Goal: Information Seeking & Learning: Compare options

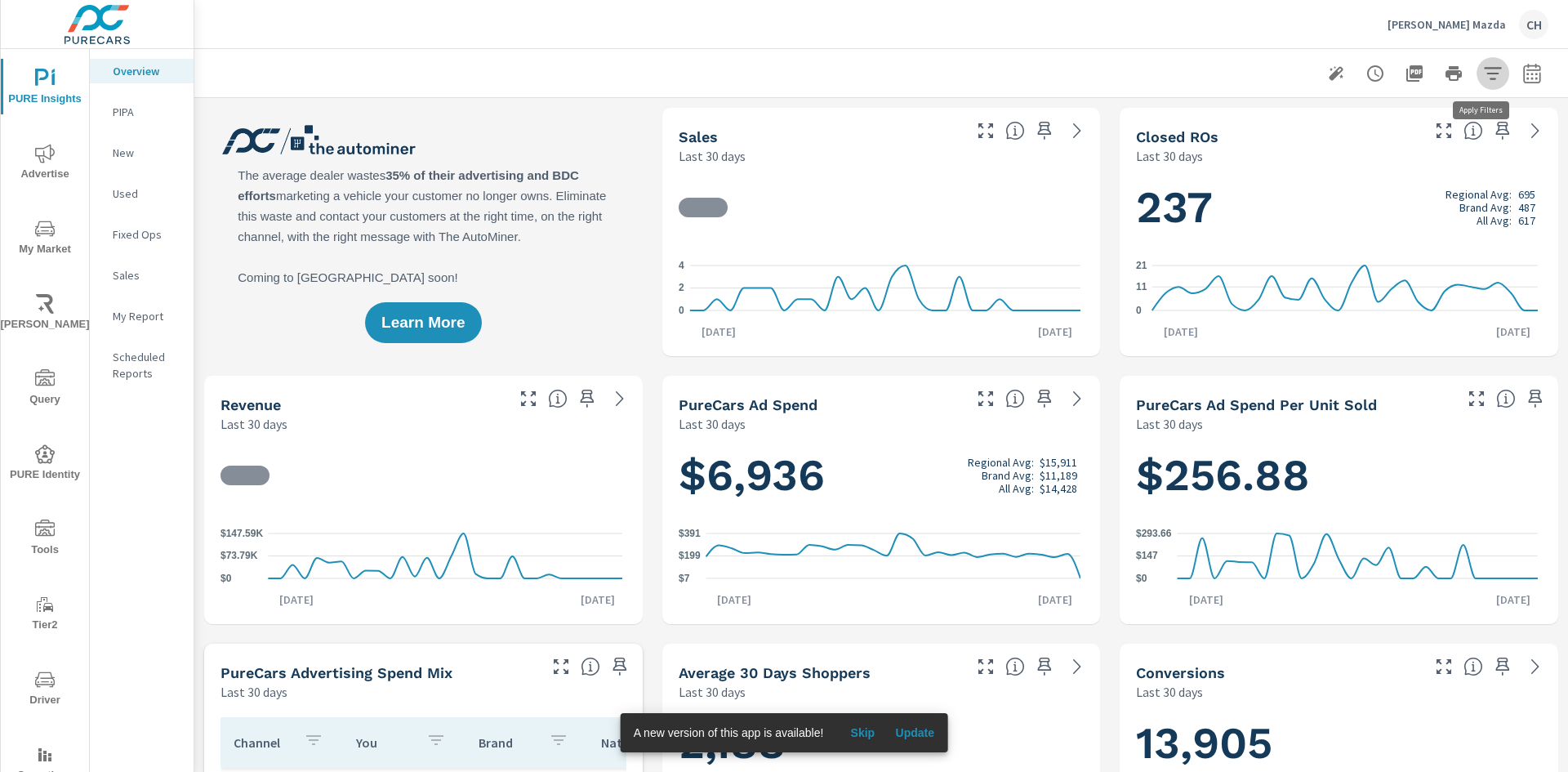
click at [1484, 74] on icon "button" at bounding box center [1494, 74] width 20 height 20
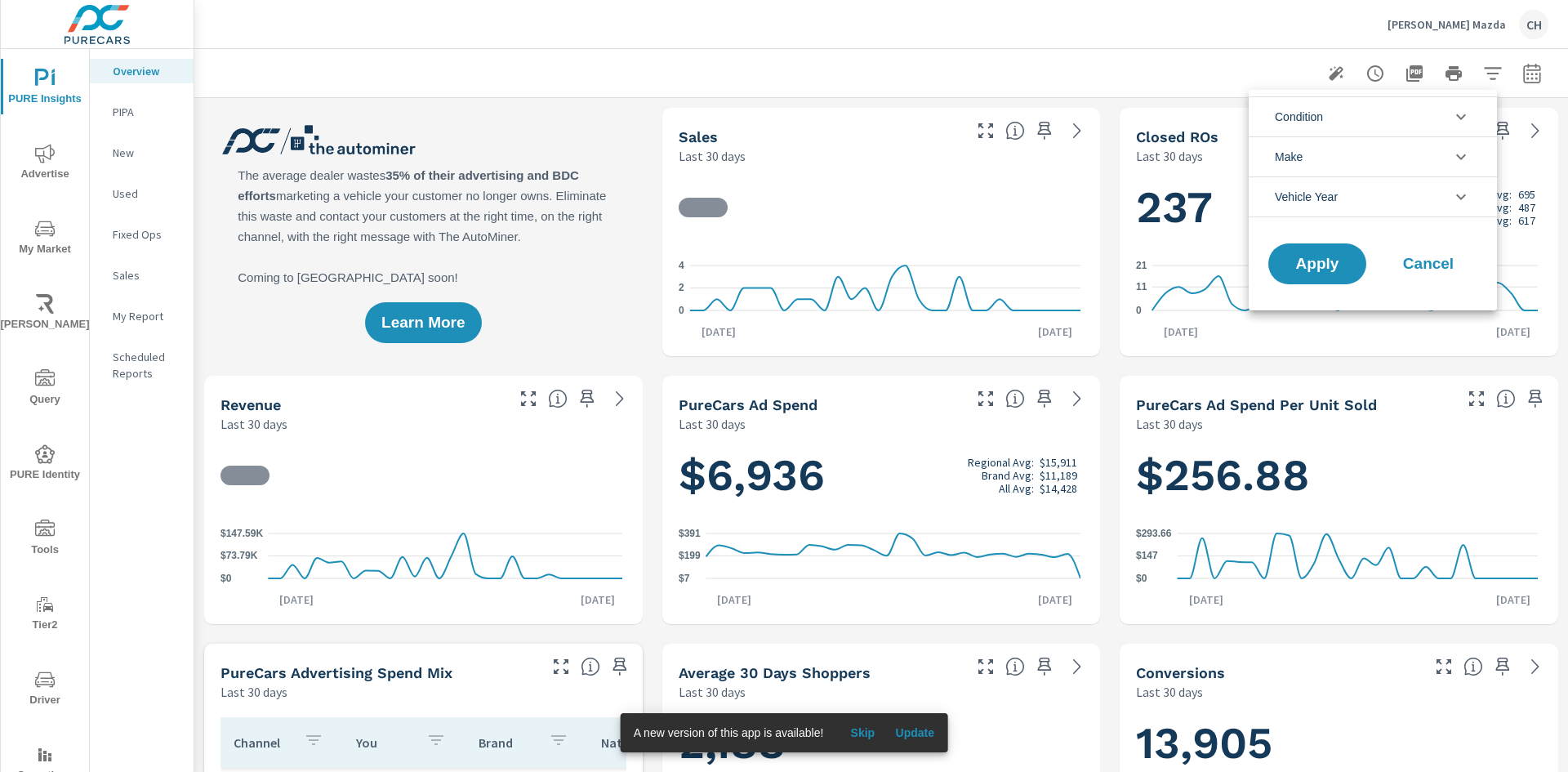
click at [1469, 110] on icon "filter options" at bounding box center [1462, 117] width 20 height 20
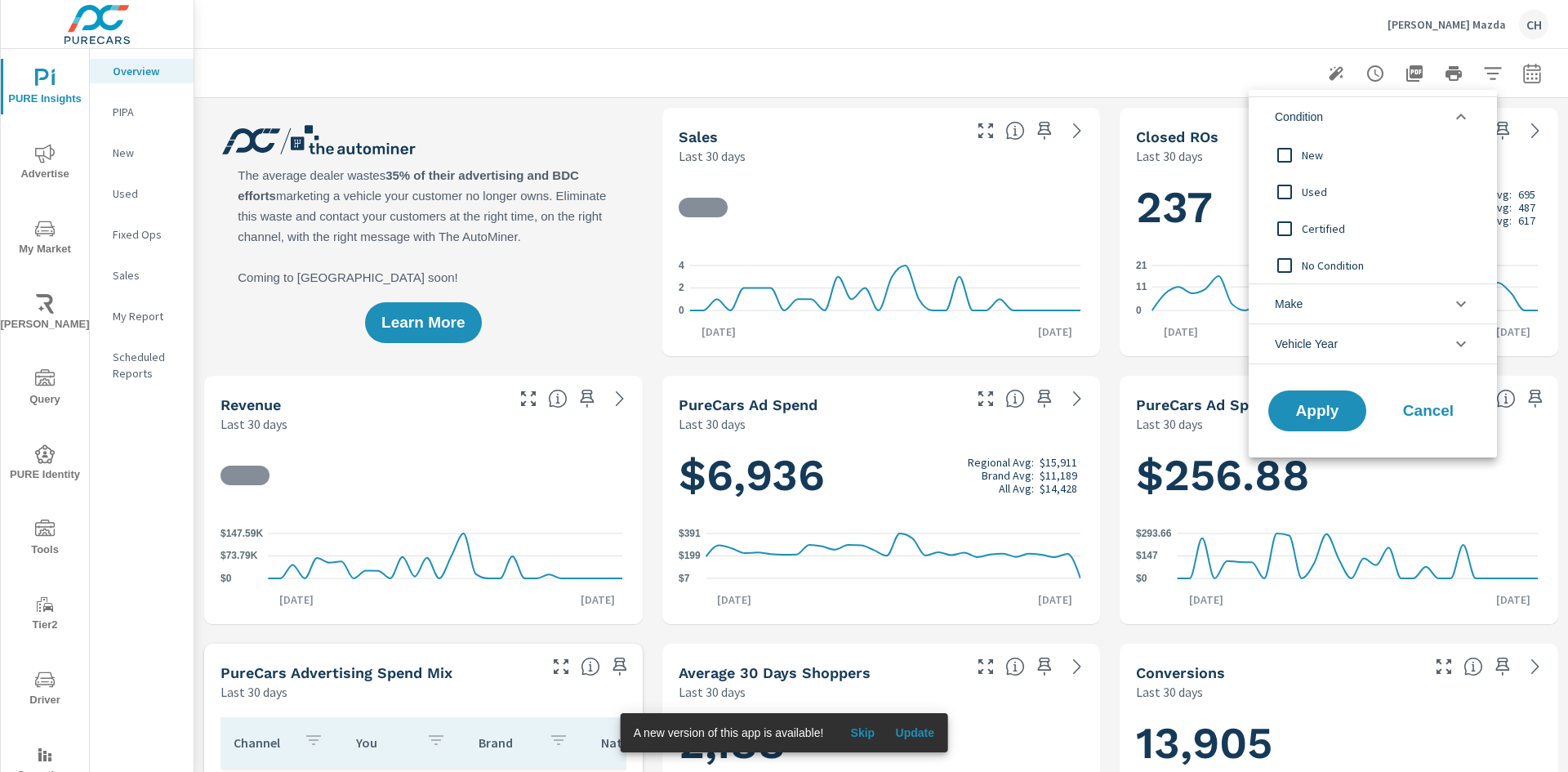
click at [1469, 110] on icon "filter options" at bounding box center [1462, 117] width 20 height 20
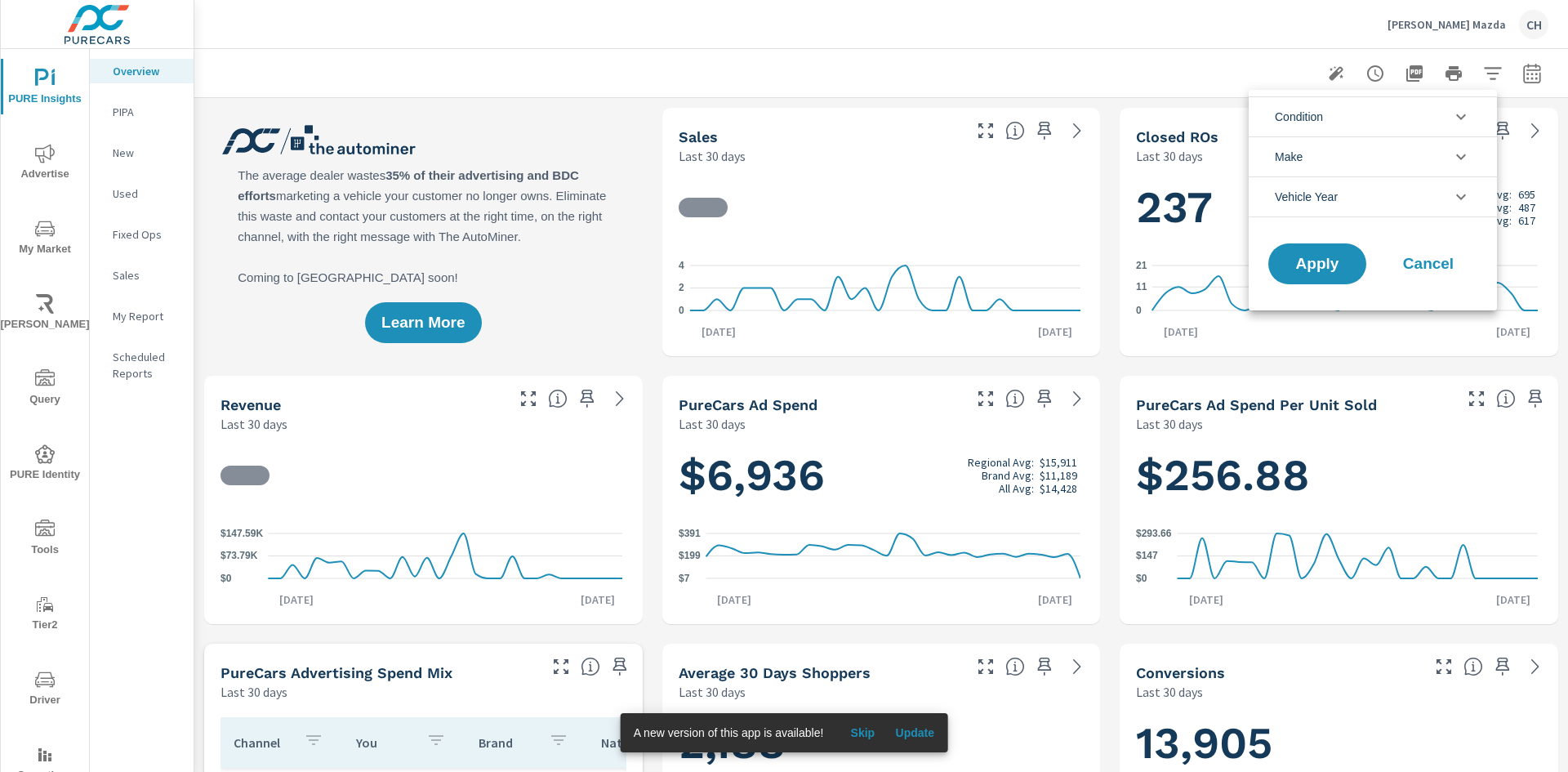
click at [1464, 159] on icon "filter options" at bounding box center [1462, 157] width 20 height 20
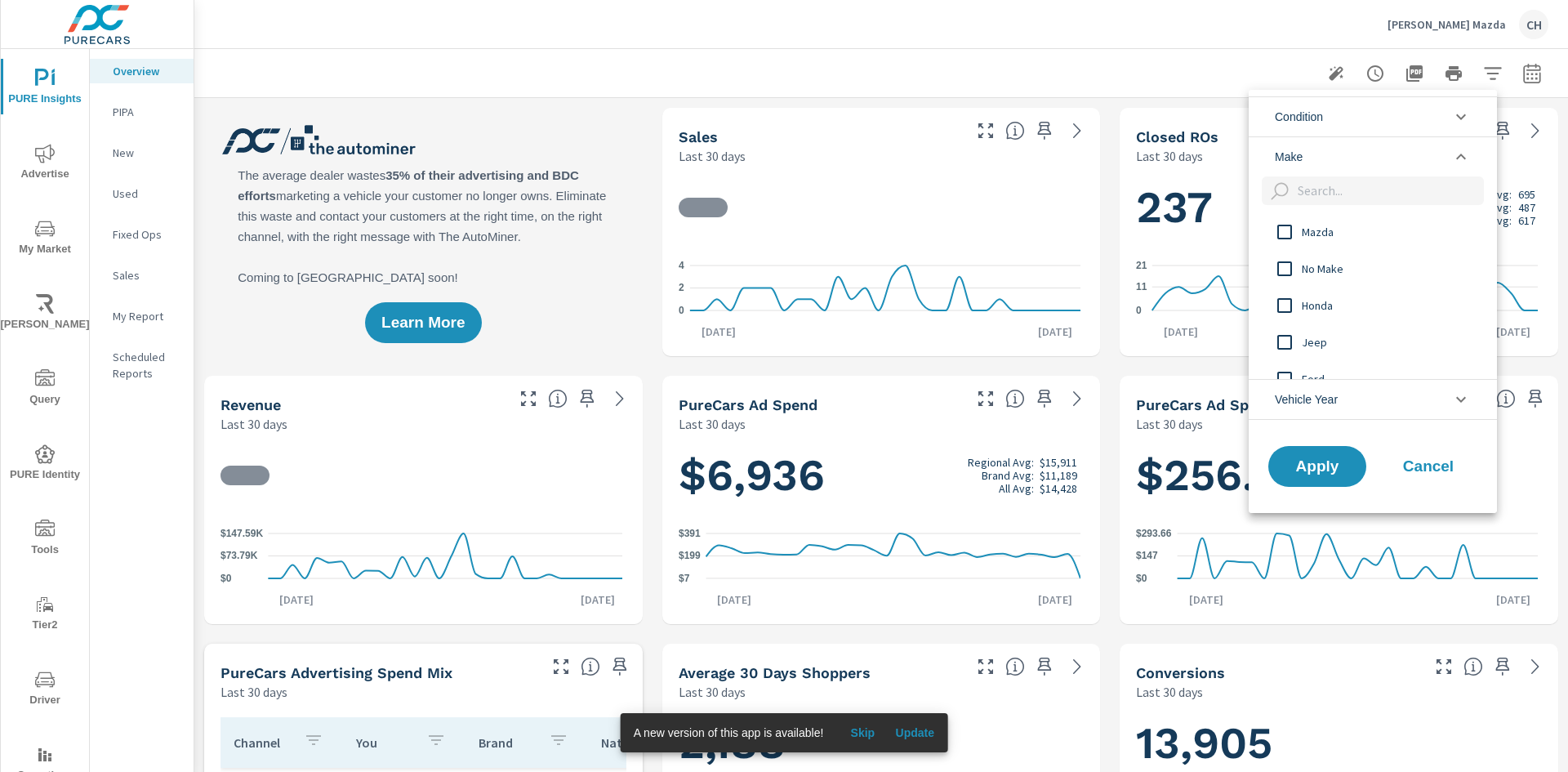
click at [1464, 159] on icon "filter options" at bounding box center [1461, 156] width 10 height 5
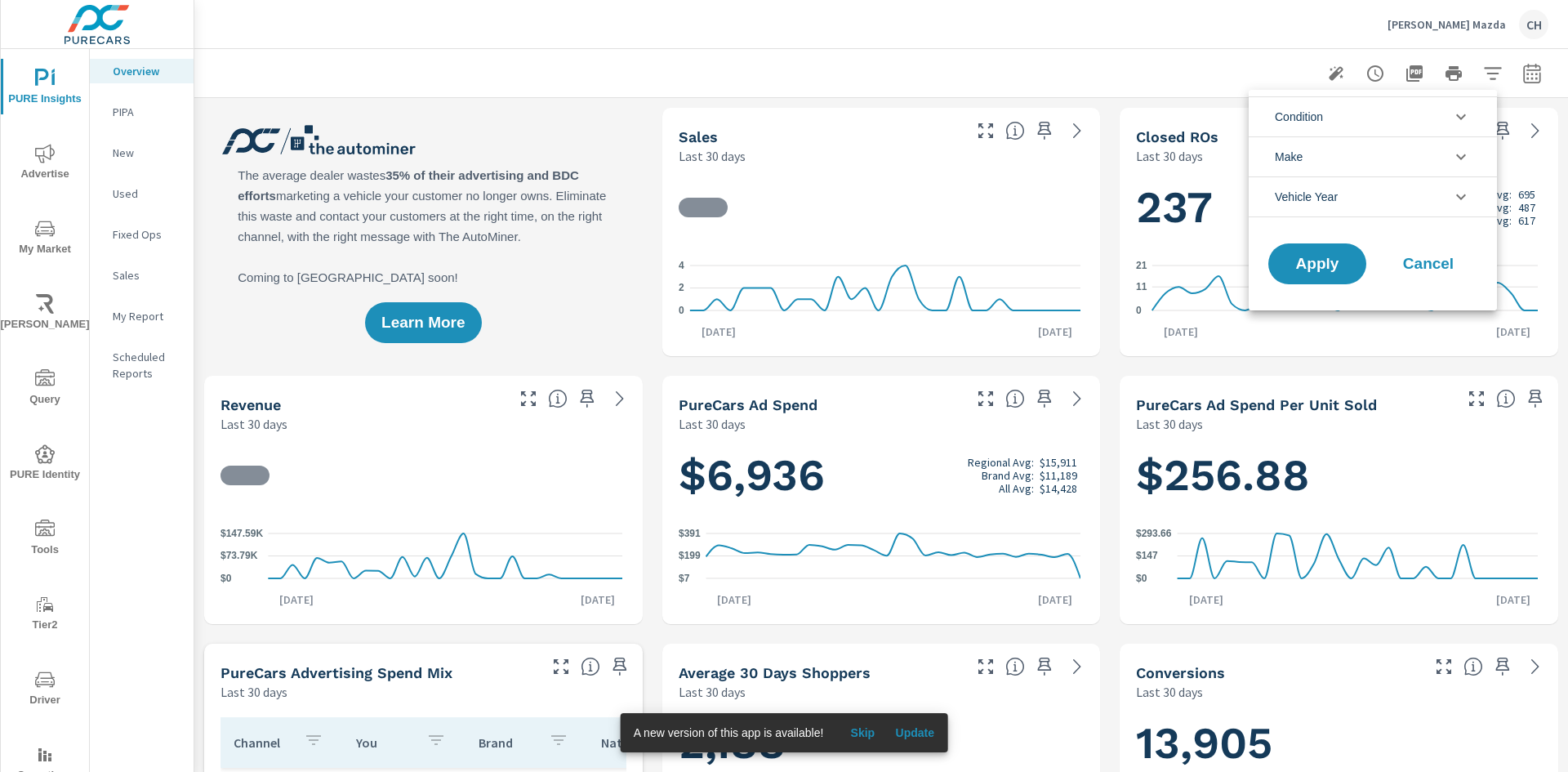
click at [1462, 196] on icon "filter options" at bounding box center [1462, 197] width 20 height 20
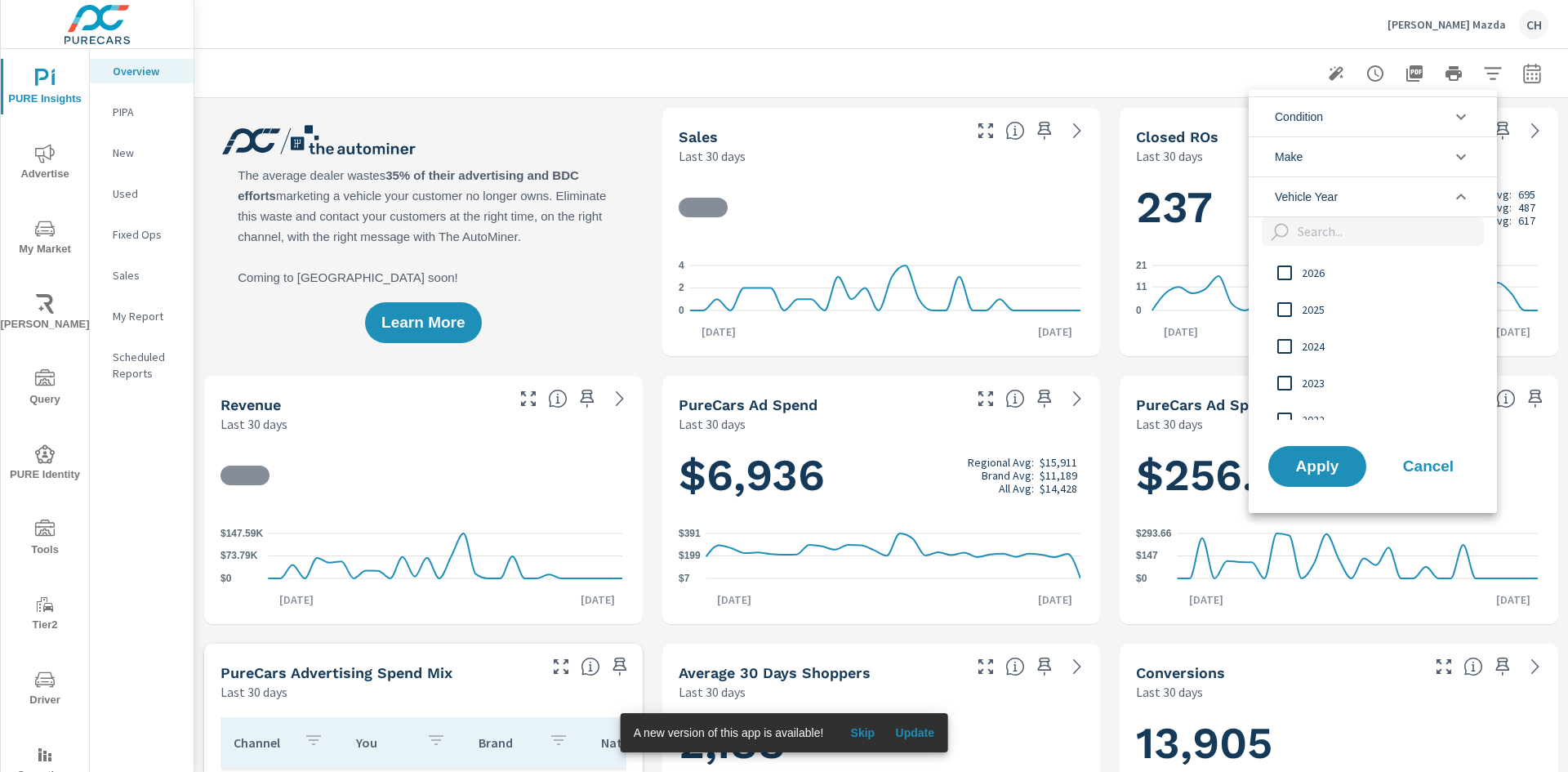
click at [1462, 193] on icon "filter options" at bounding box center [1462, 197] width 20 height 20
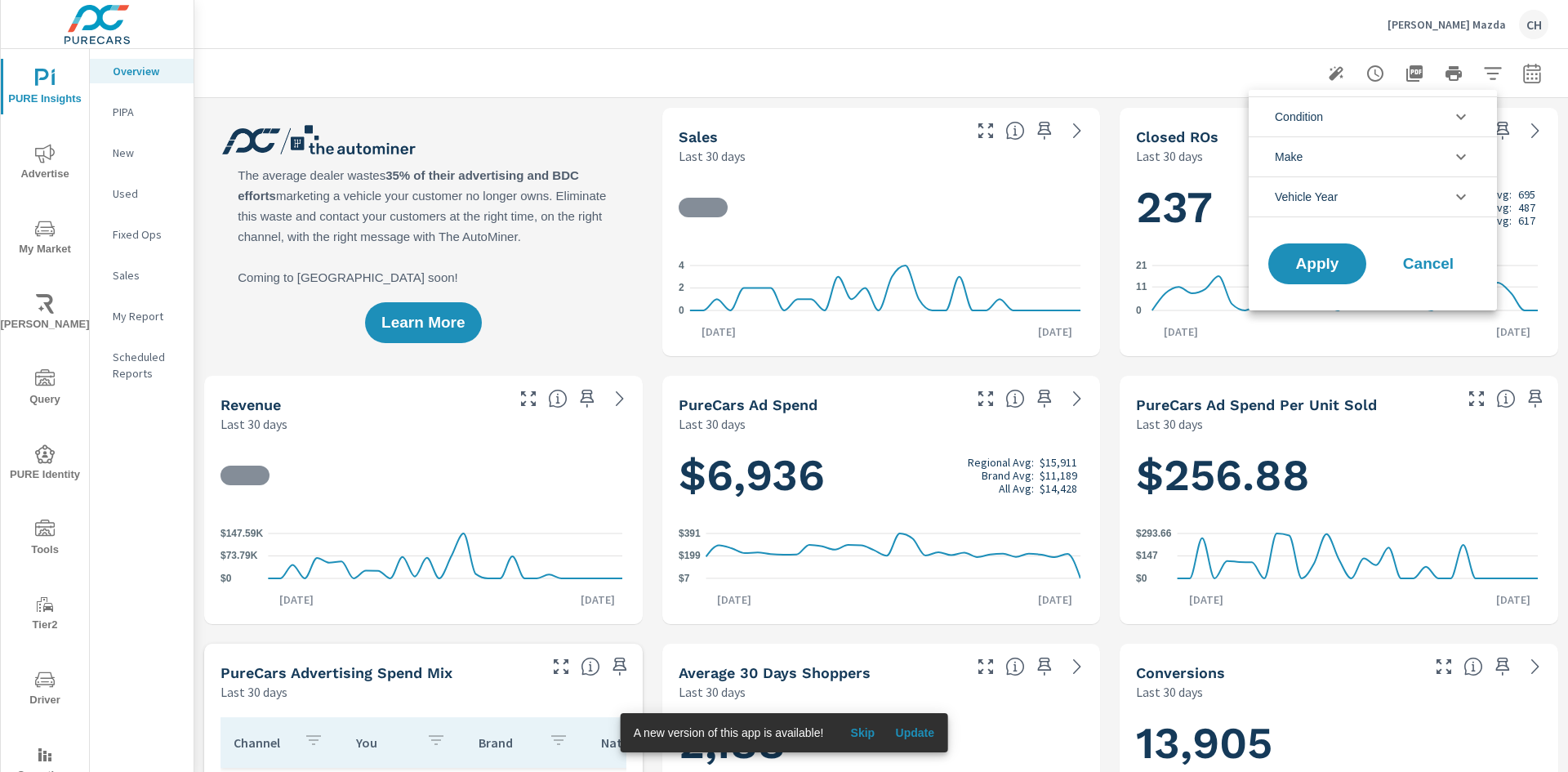
click at [1205, 70] on div at bounding box center [784, 386] width 1568 height 772
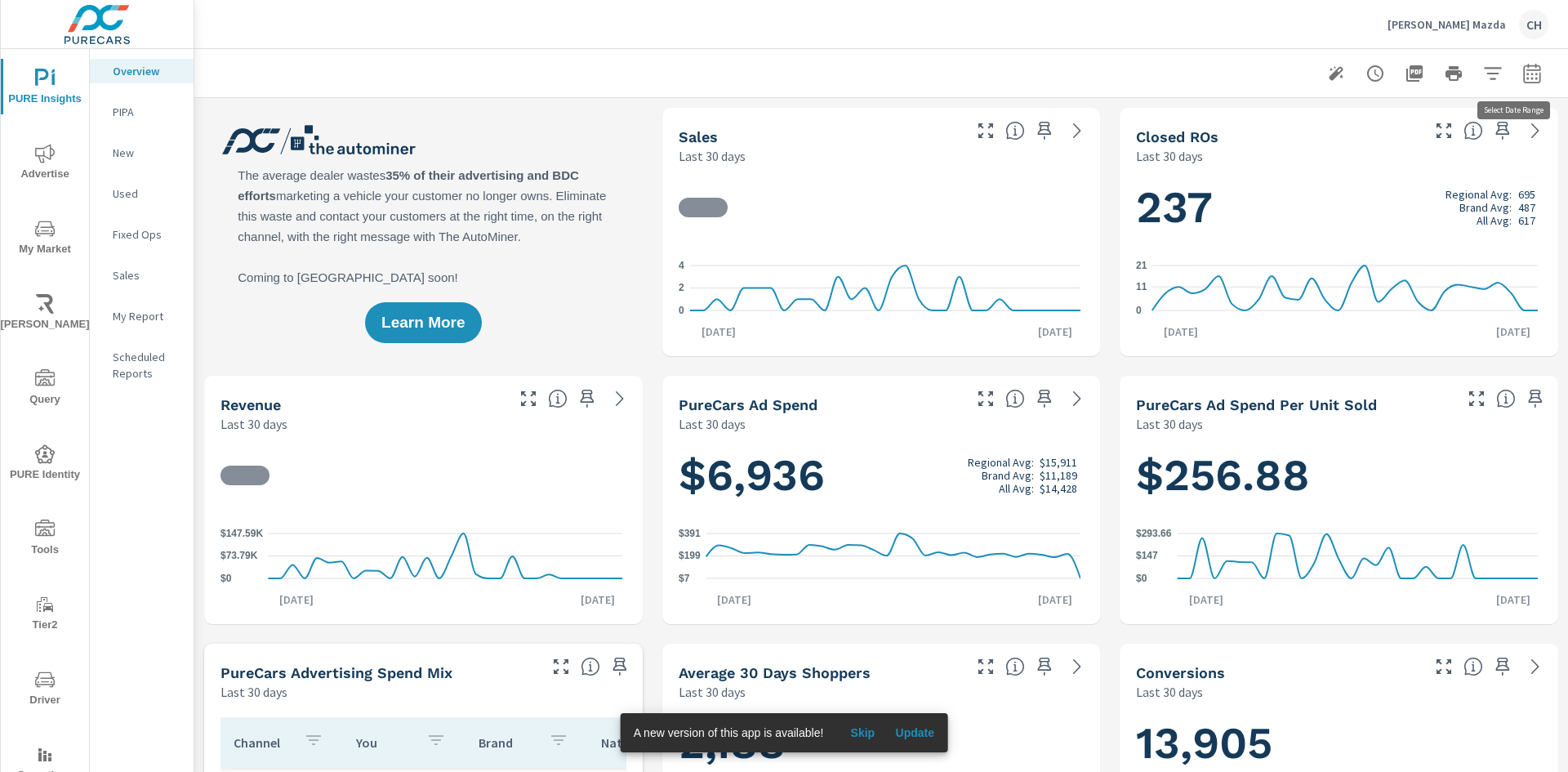
click at [1523, 80] on icon "button" at bounding box center [1533, 74] width 20 height 20
select select "Last 30 days"
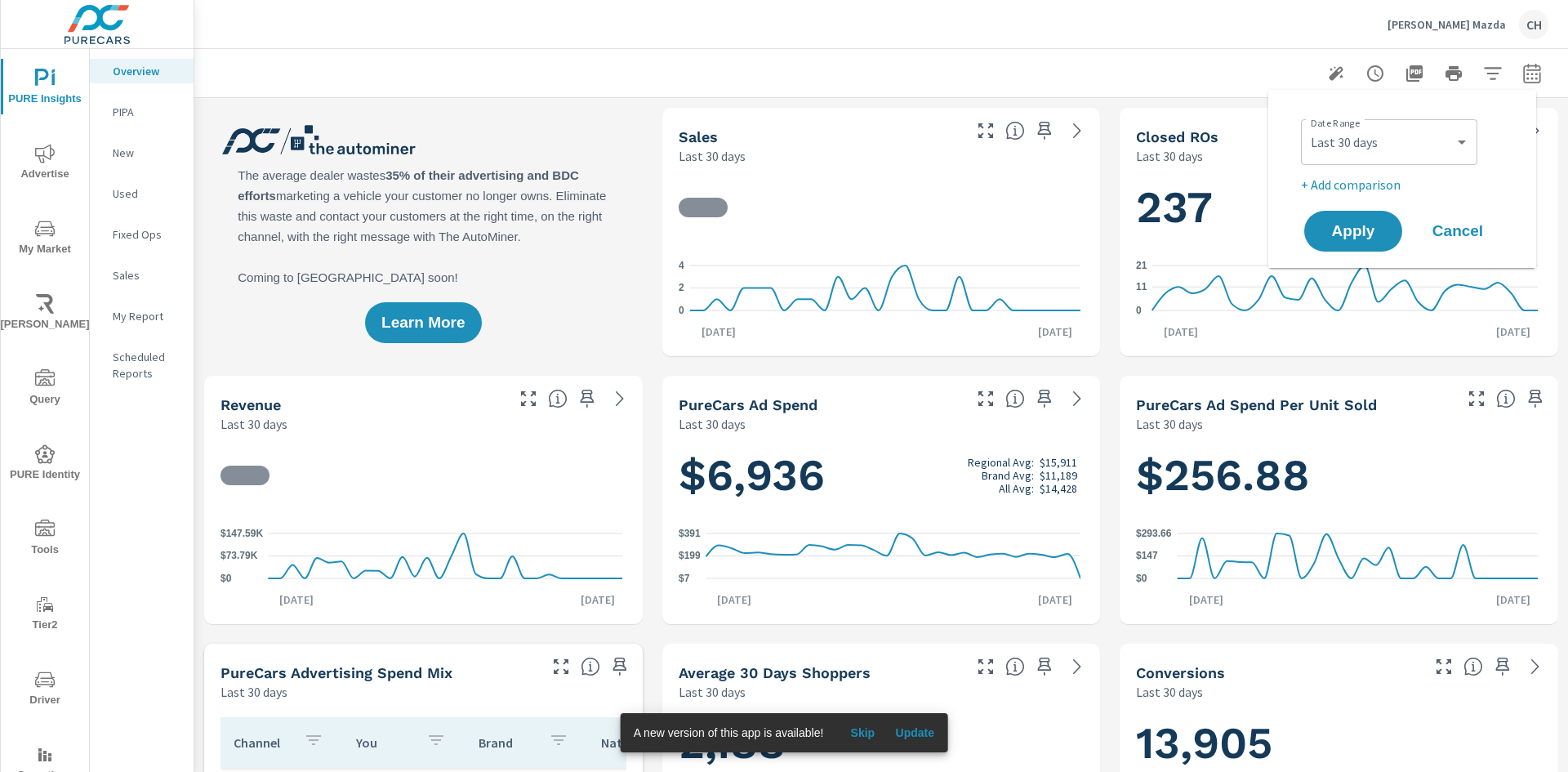
click at [1361, 179] on p "+ Add comparison" at bounding box center [1405, 185] width 209 height 20
select select "Previous period"
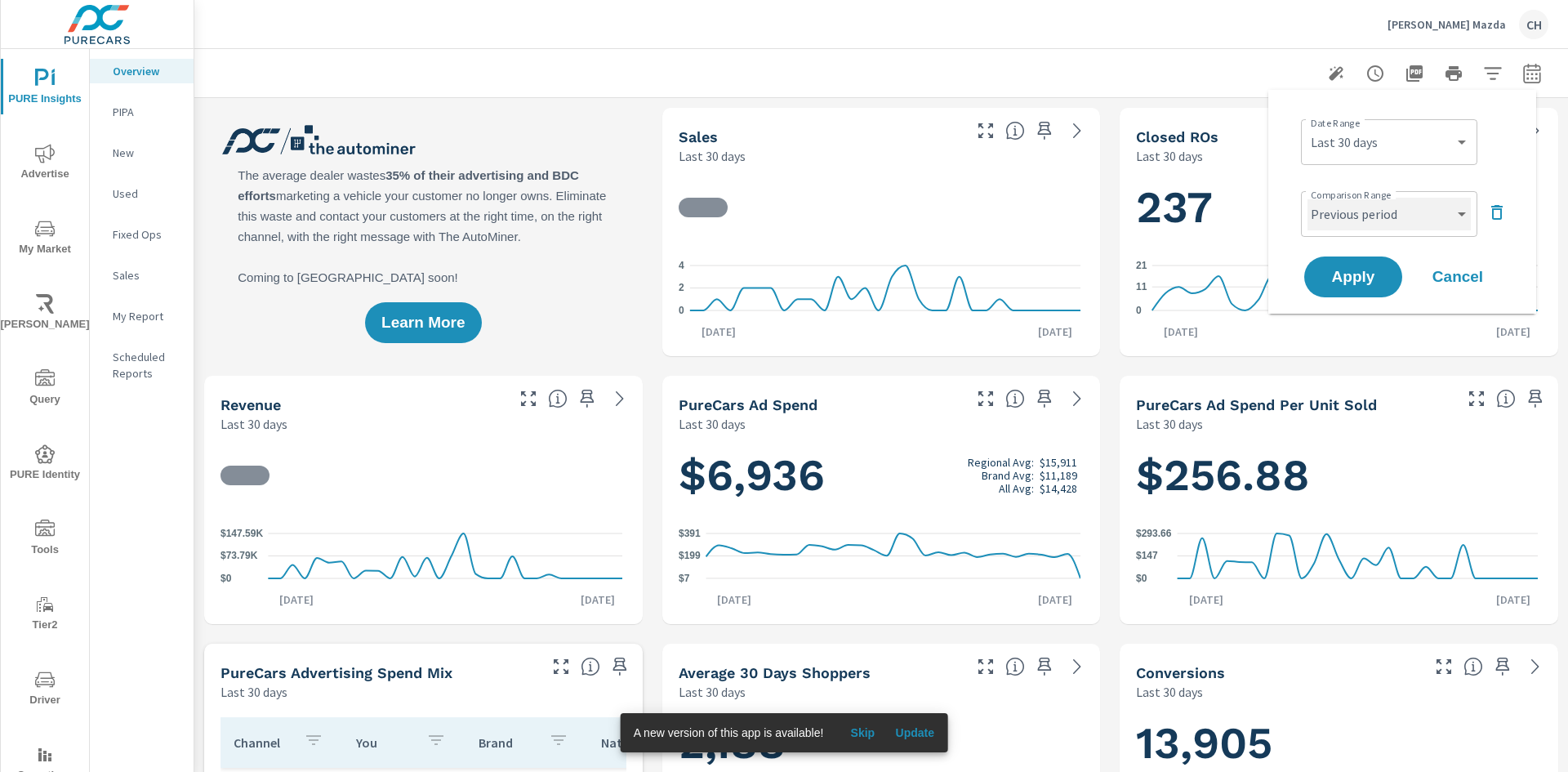
click at [1431, 203] on select "Custom Previous period Previous month Previous year" at bounding box center [1389, 214] width 163 height 33
click at [1307, 198] on select "Custom Previous period Previous month Previous year" at bounding box center [1389, 214] width 163 height 33
click at [1345, 270] on span "Apply" at bounding box center [1354, 277] width 67 height 15
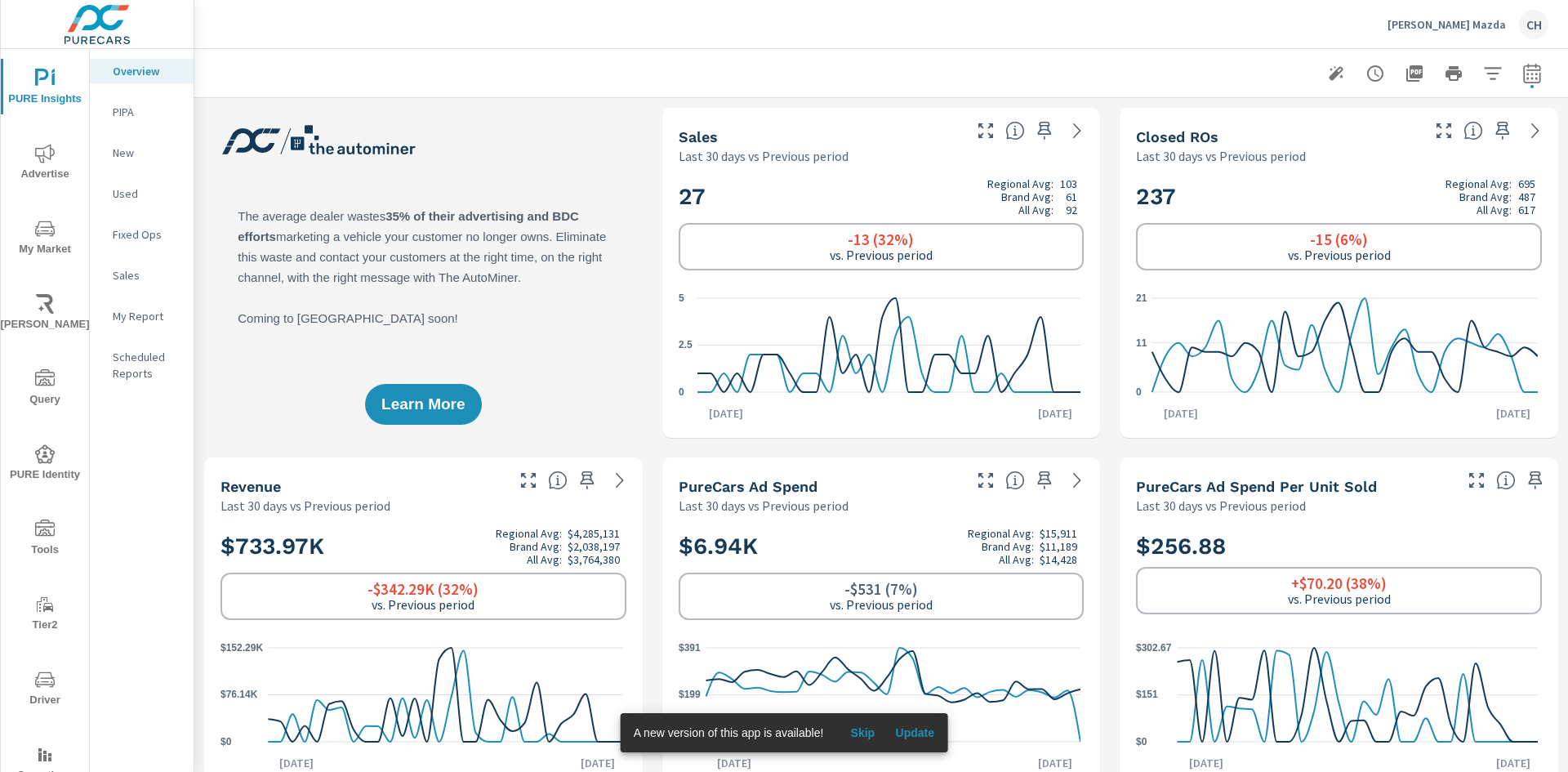
click at [1524, 90] on div at bounding box center [882, 73] width 1335 height 48
click at [1523, 79] on icon "button" at bounding box center [1533, 74] width 20 height 20
select select "Last 30 days"
select select "Previous period"
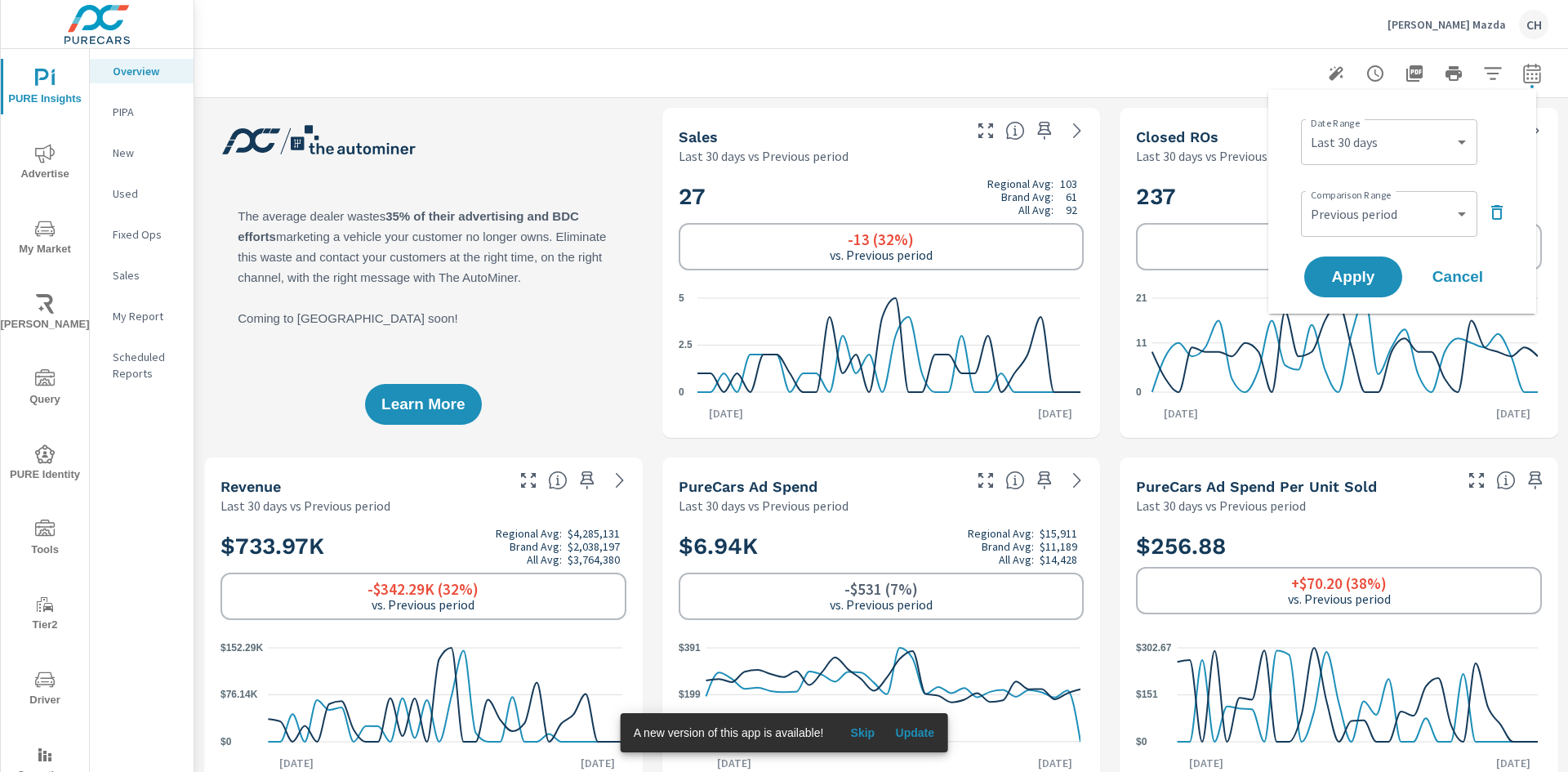
click at [1502, 214] on icon "button" at bounding box center [1497, 213] width 12 height 15
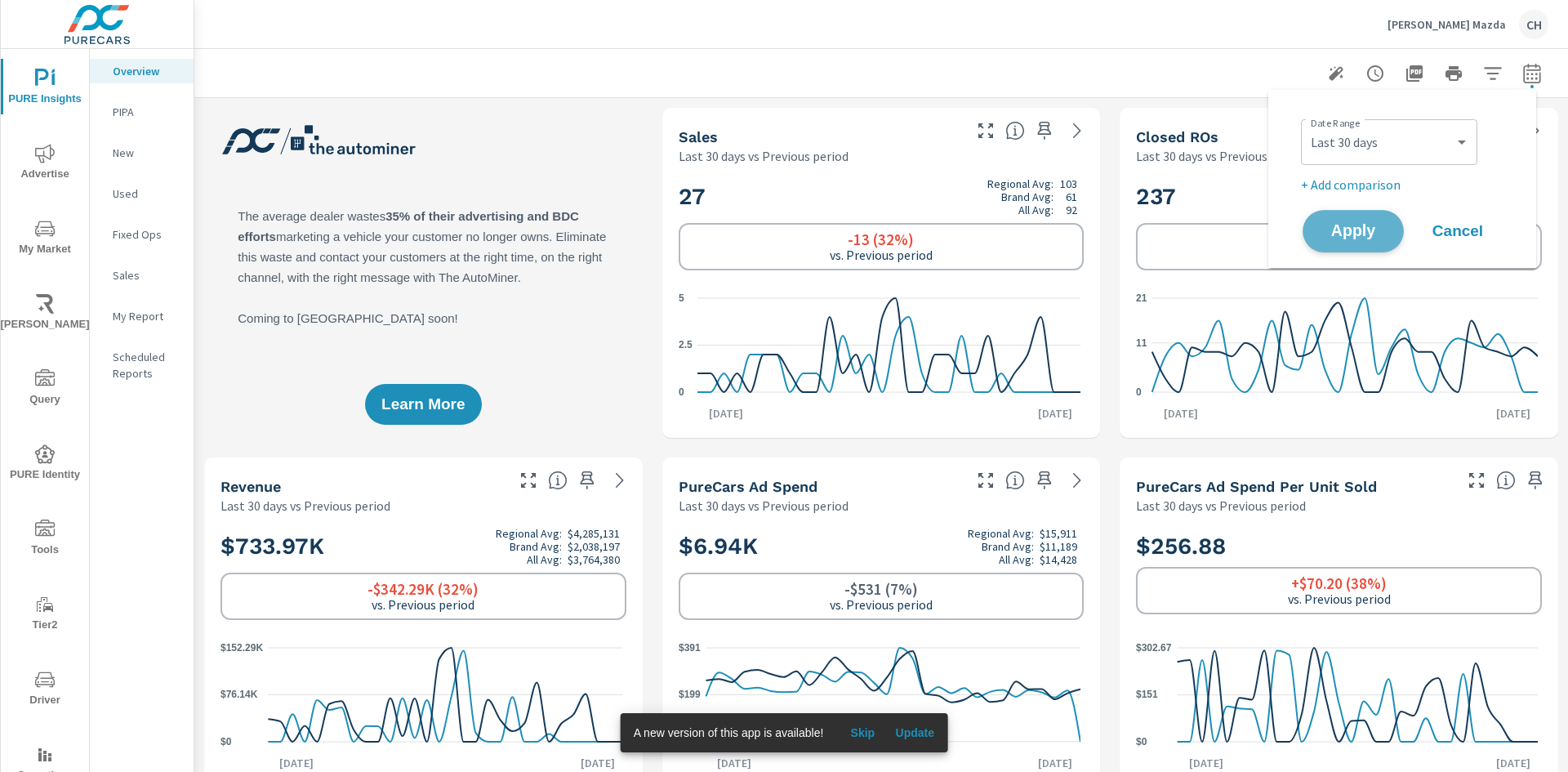
click at [1384, 231] on span "Apply" at bounding box center [1354, 232] width 67 height 15
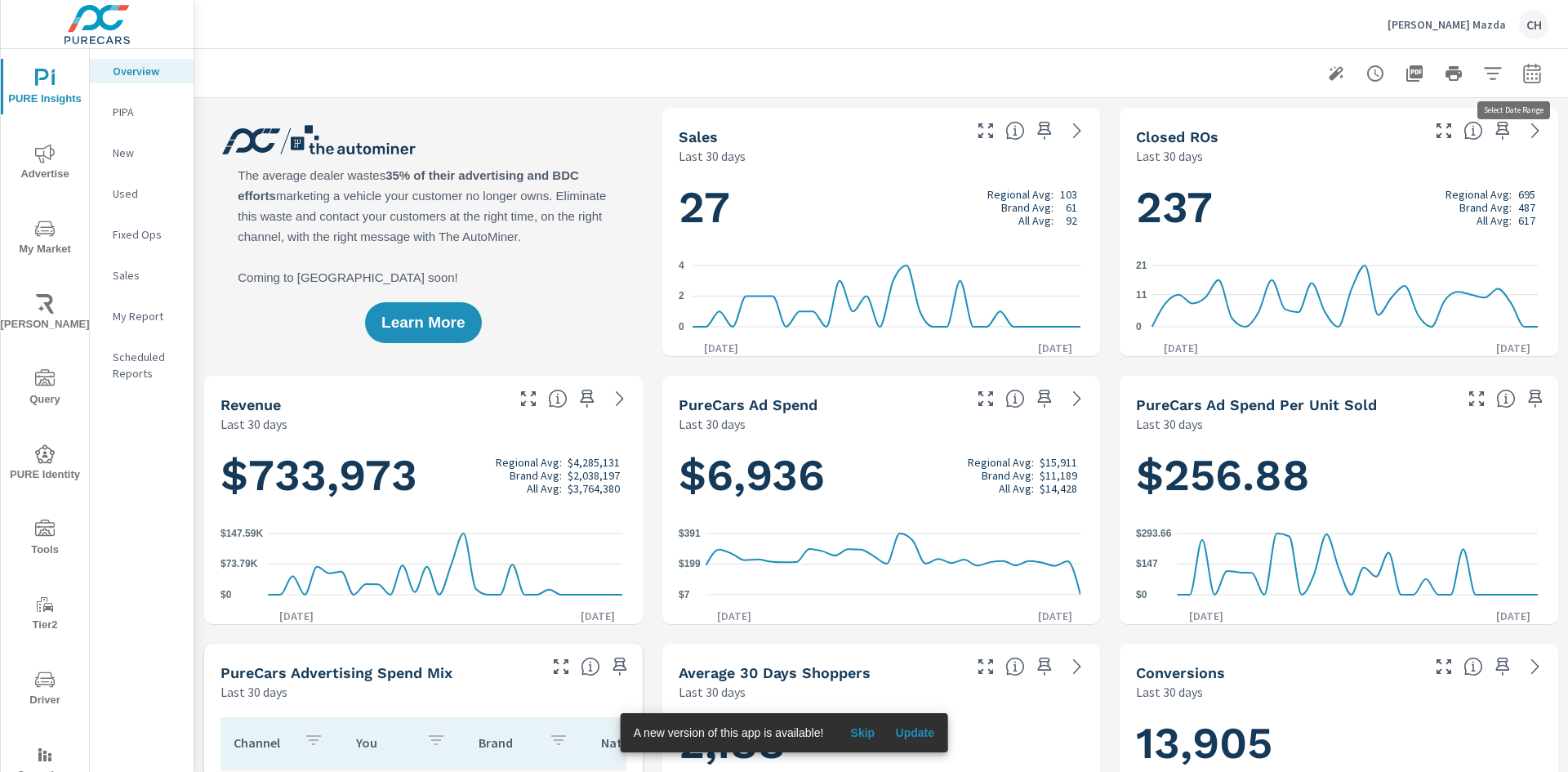
click at [1524, 82] on icon "button" at bounding box center [1532, 73] width 17 height 20
select select "Last 30 days"
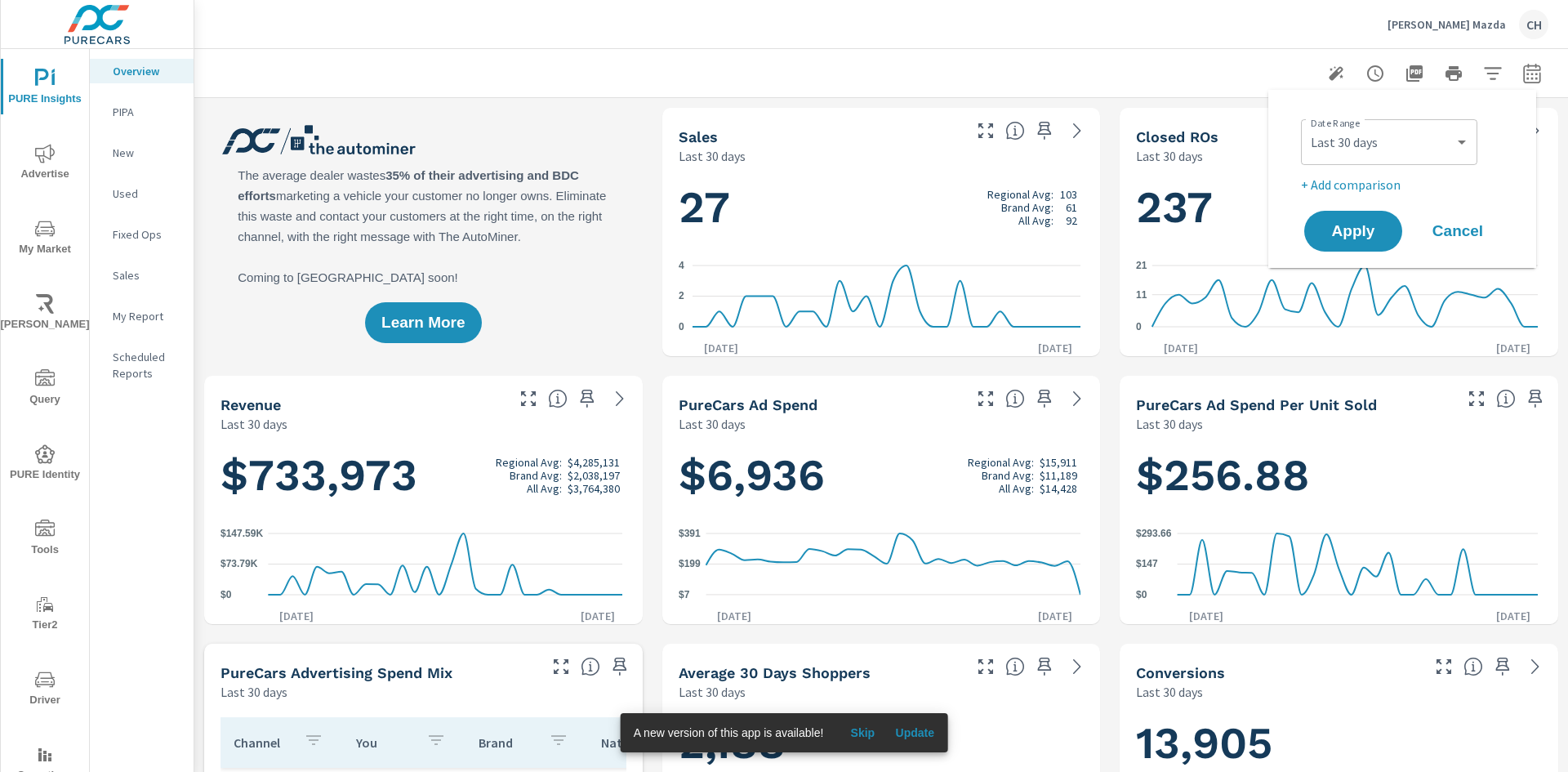
click at [1385, 177] on p "+ Add comparison" at bounding box center [1405, 185] width 209 height 20
select select "Previous period"
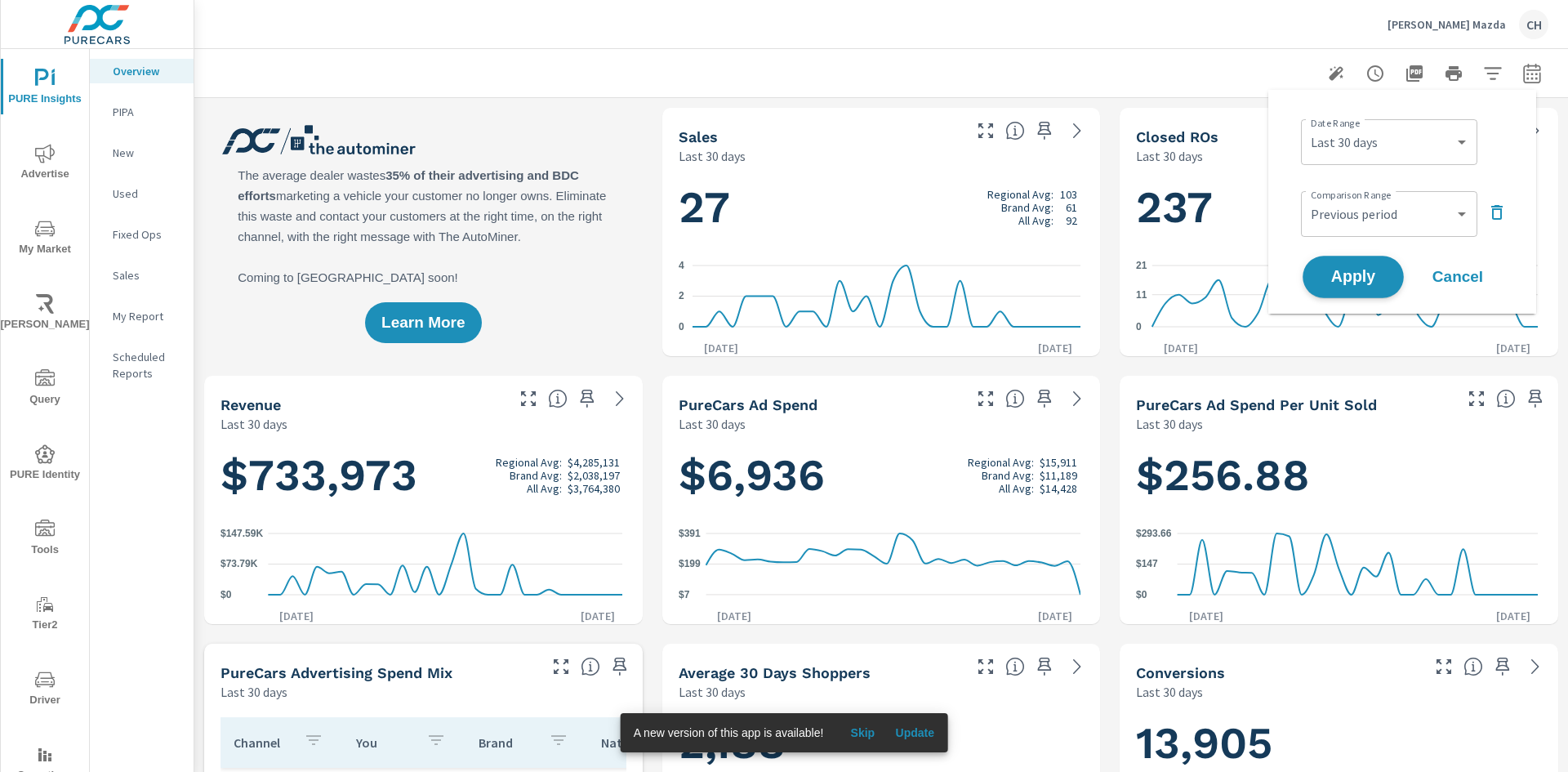
click at [1369, 270] on span "Apply" at bounding box center [1354, 277] width 67 height 15
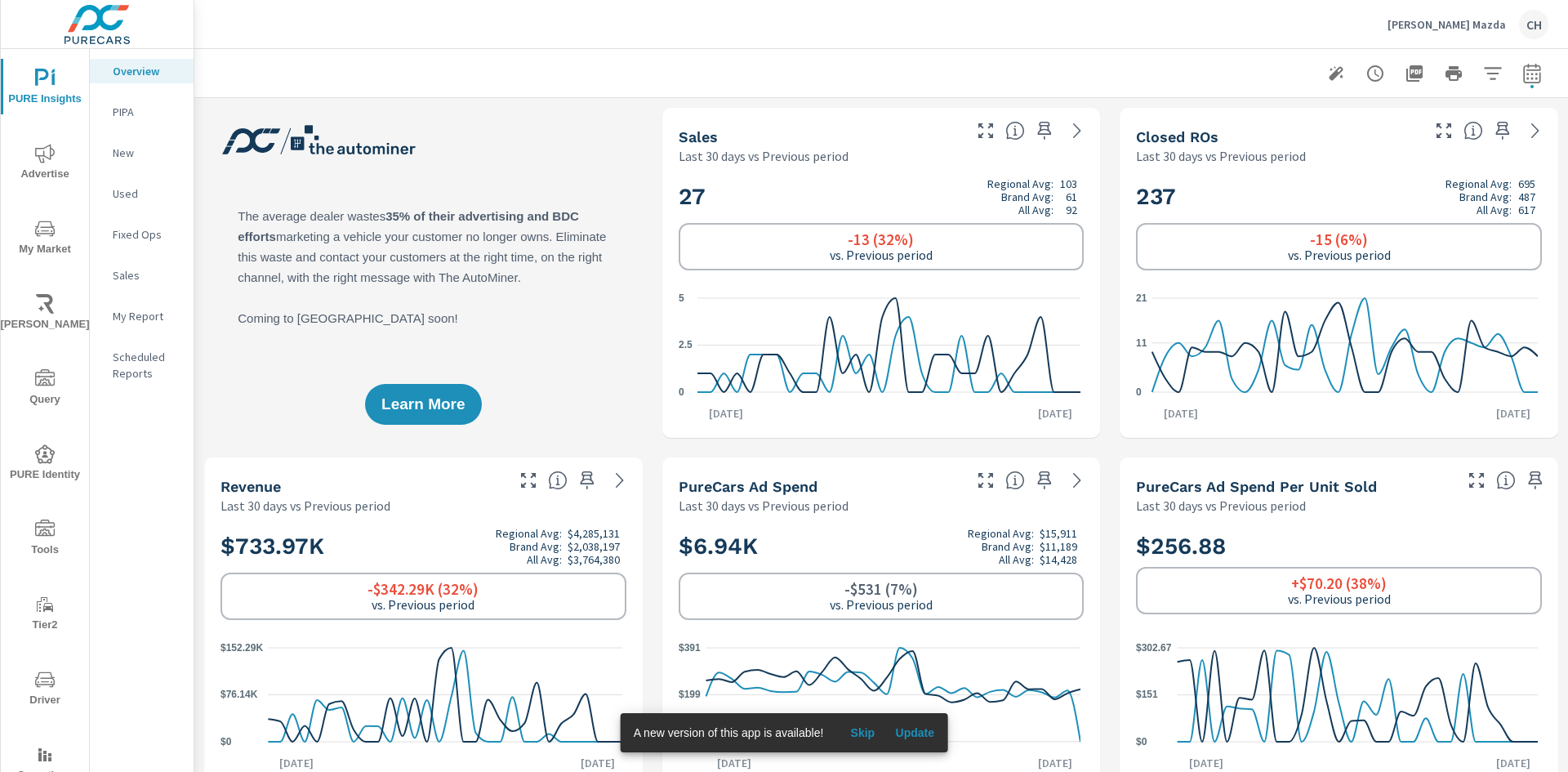
click at [1526, 74] on icon "button" at bounding box center [1533, 74] width 20 height 20
select select "Last 30 days"
select select "Previous period"
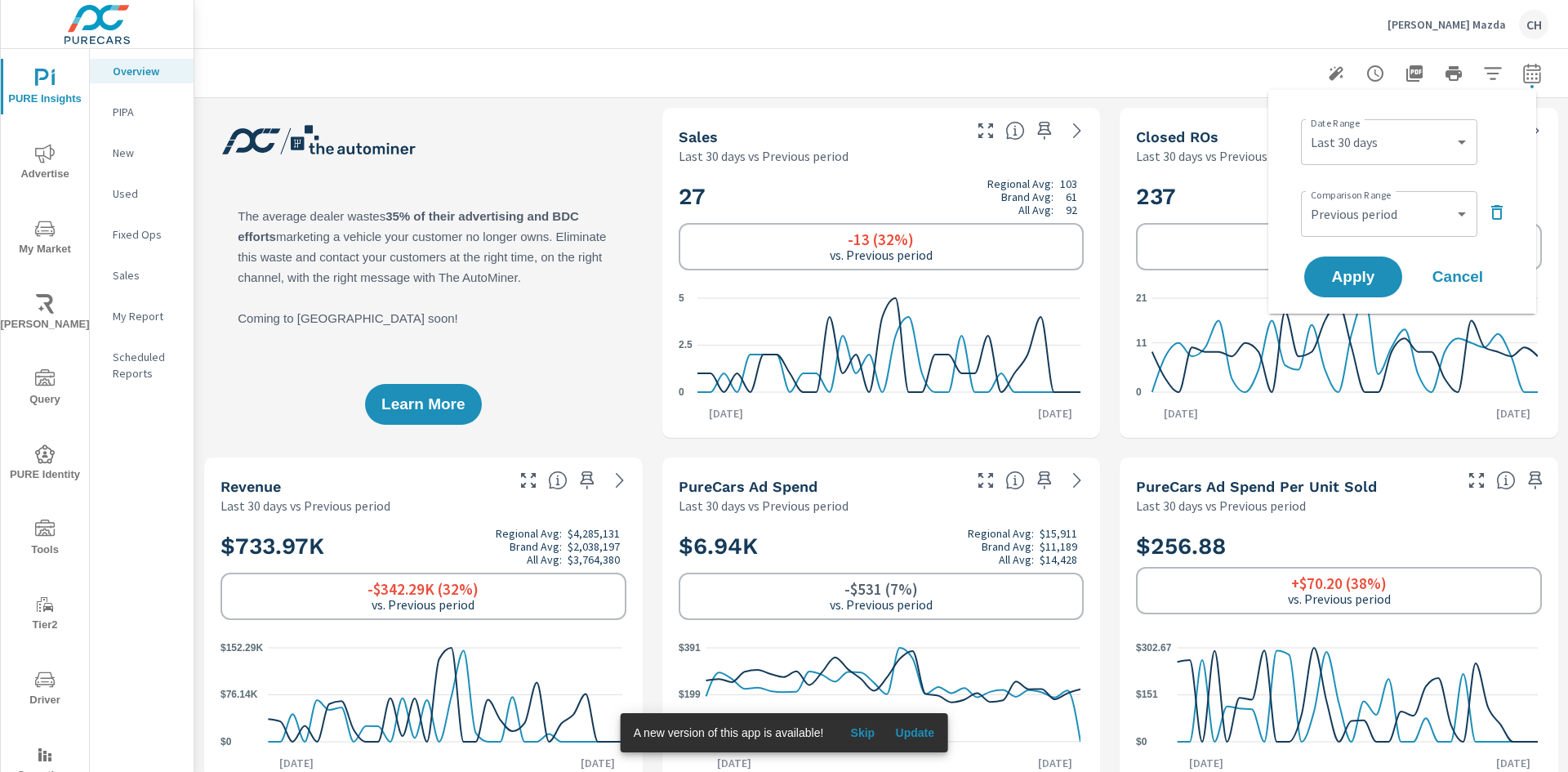
click at [1501, 214] on icon "button" at bounding box center [1497, 213] width 12 height 15
click at [1363, 237] on span "Apply" at bounding box center [1354, 232] width 67 height 15
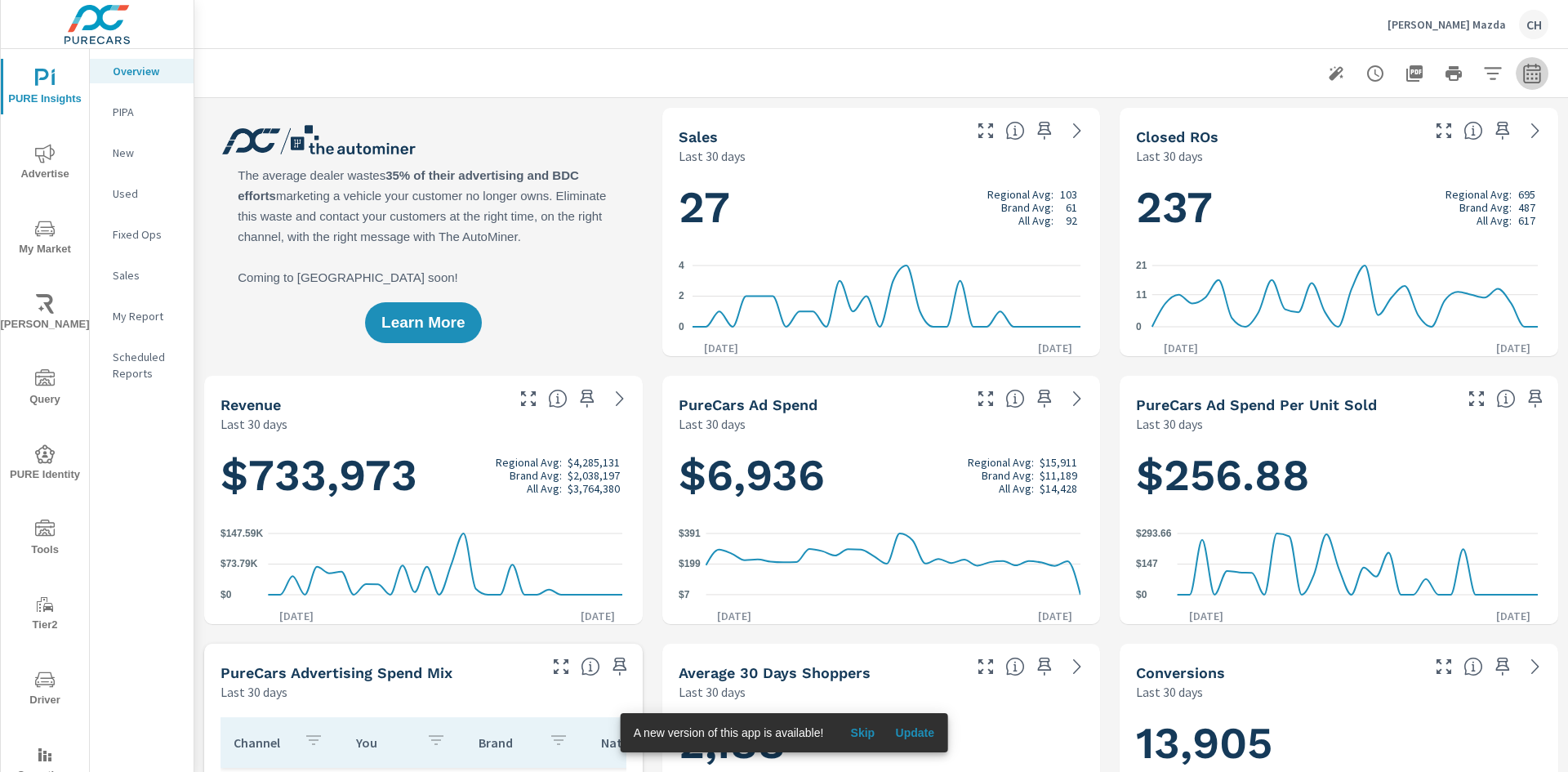
click at [1526, 75] on icon "button" at bounding box center [1533, 74] width 20 height 20
select select "Last 30 days"
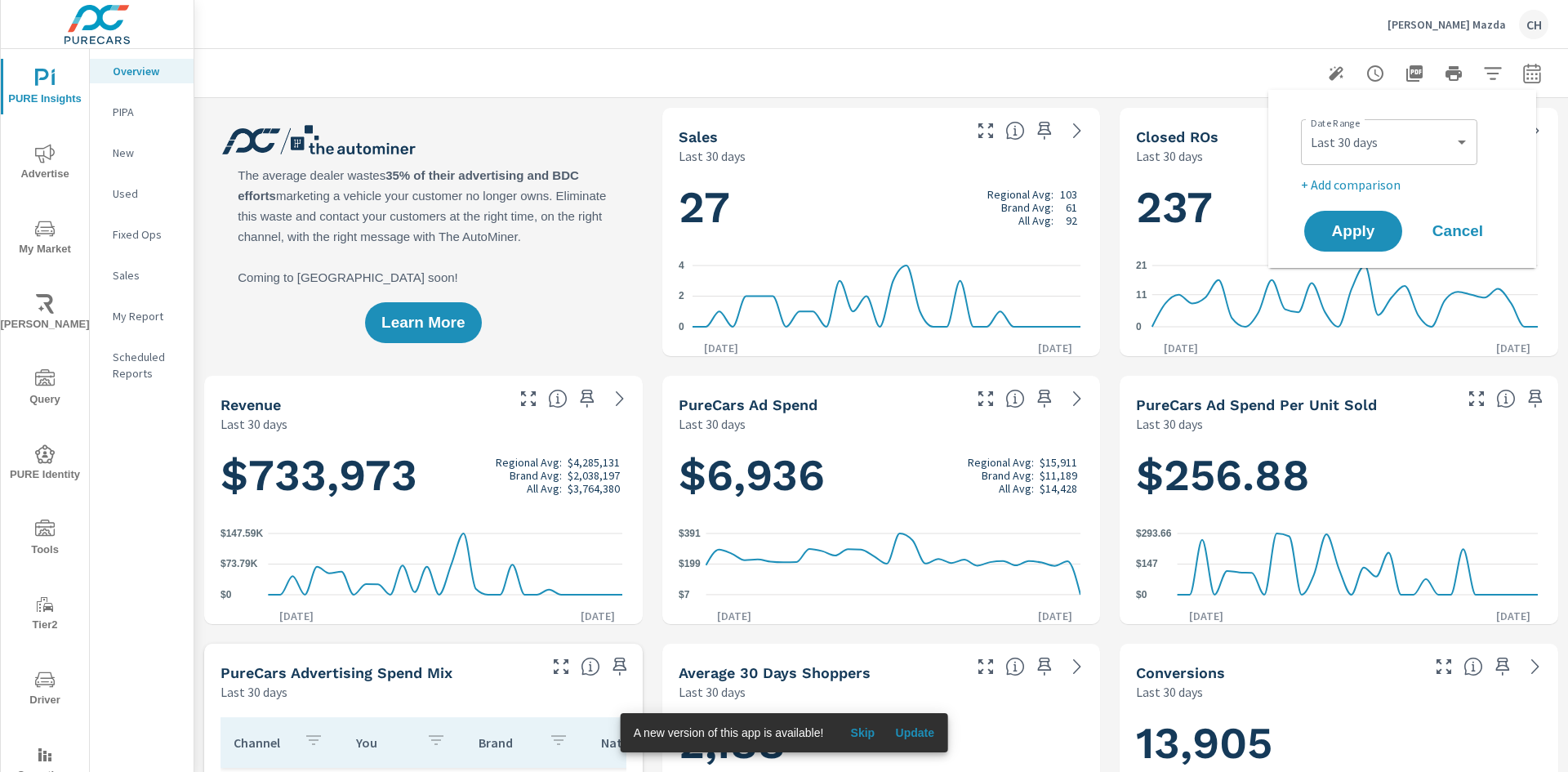
click at [1388, 189] on p "+ Add comparison" at bounding box center [1405, 185] width 209 height 20
select select "Previous period"
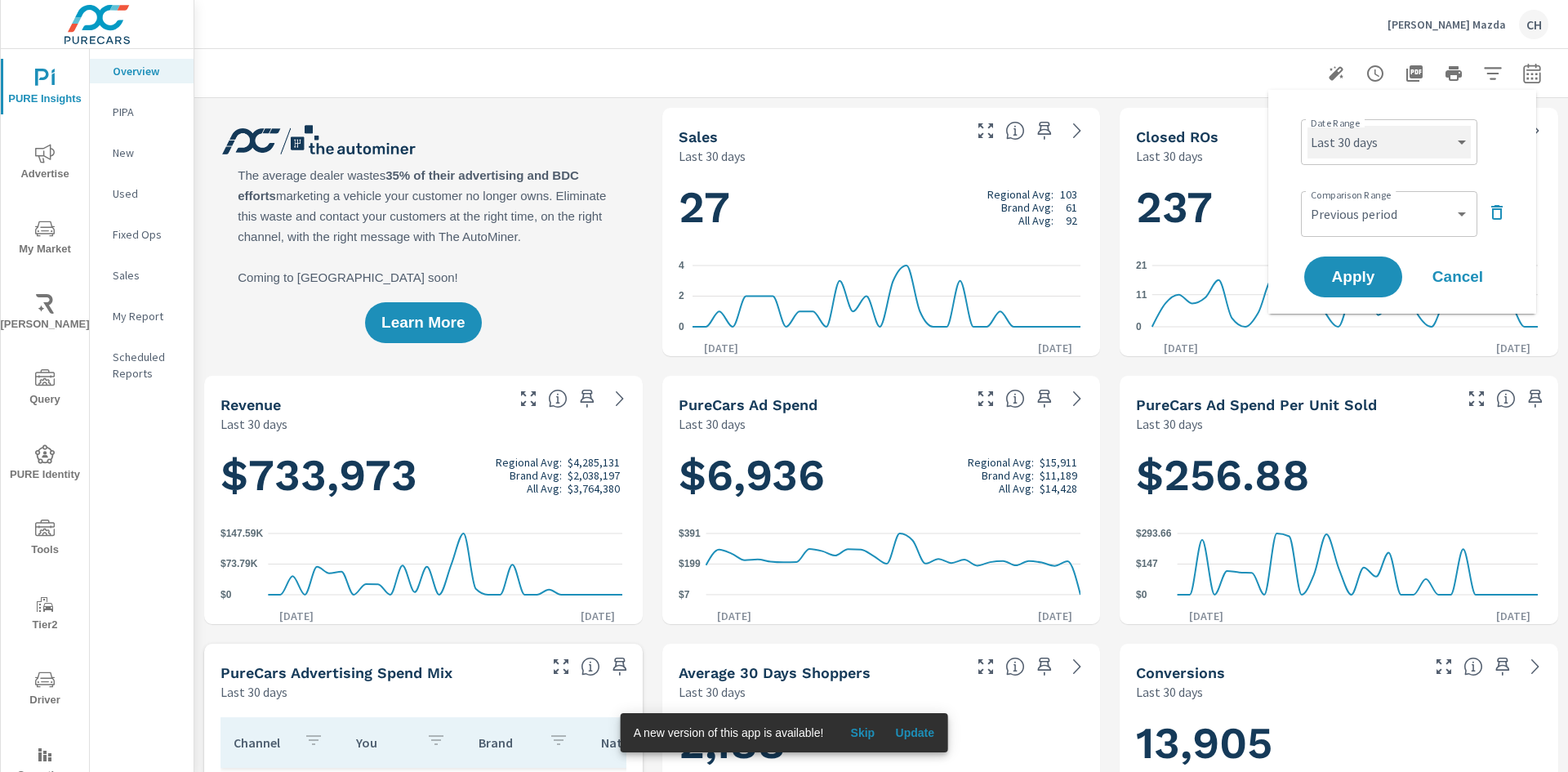
click at [1424, 134] on select "Custom [DATE] Last week Last 7 days Last 14 days Last 30 days Last 45 days Last…" at bounding box center [1389, 143] width 163 height 33
select select "Last 60 days"
click at [1307, 126] on select "Custom [DATE] Last week Last 7 days Last 14 days Last 30 days Last 45 days Last…" at bounding box center [1389, 143] width 163 height 33
click at [1436, 216] on select "Custom Previous period Previous month Previous year" at bounding box center [1389, 214] width 163 height 33
select select "Previous month"
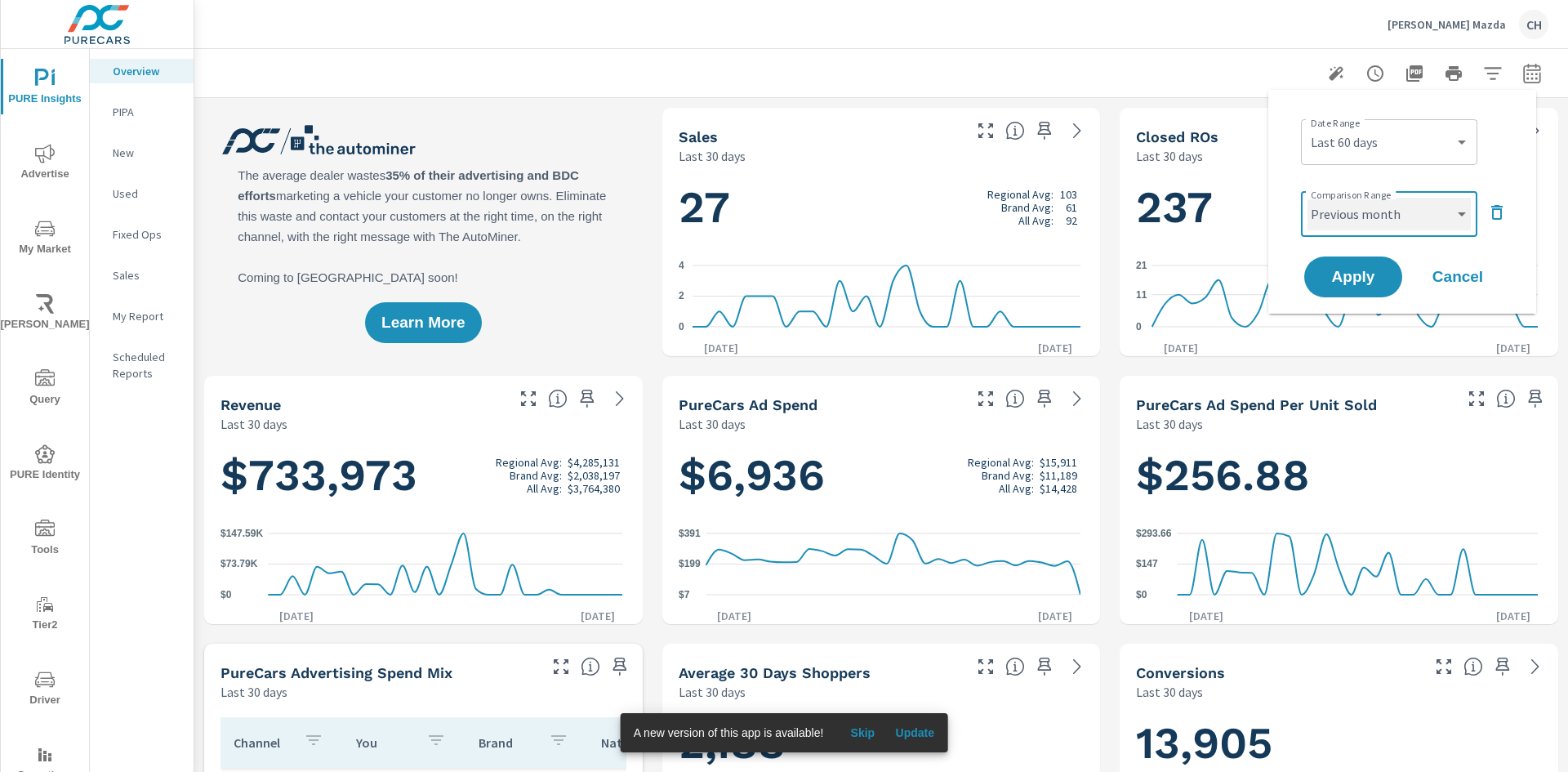
click at [1307, 198] on select "Custom Previous period Previous month Previous year" at bounding box center [1389, 214] width 163 height 33
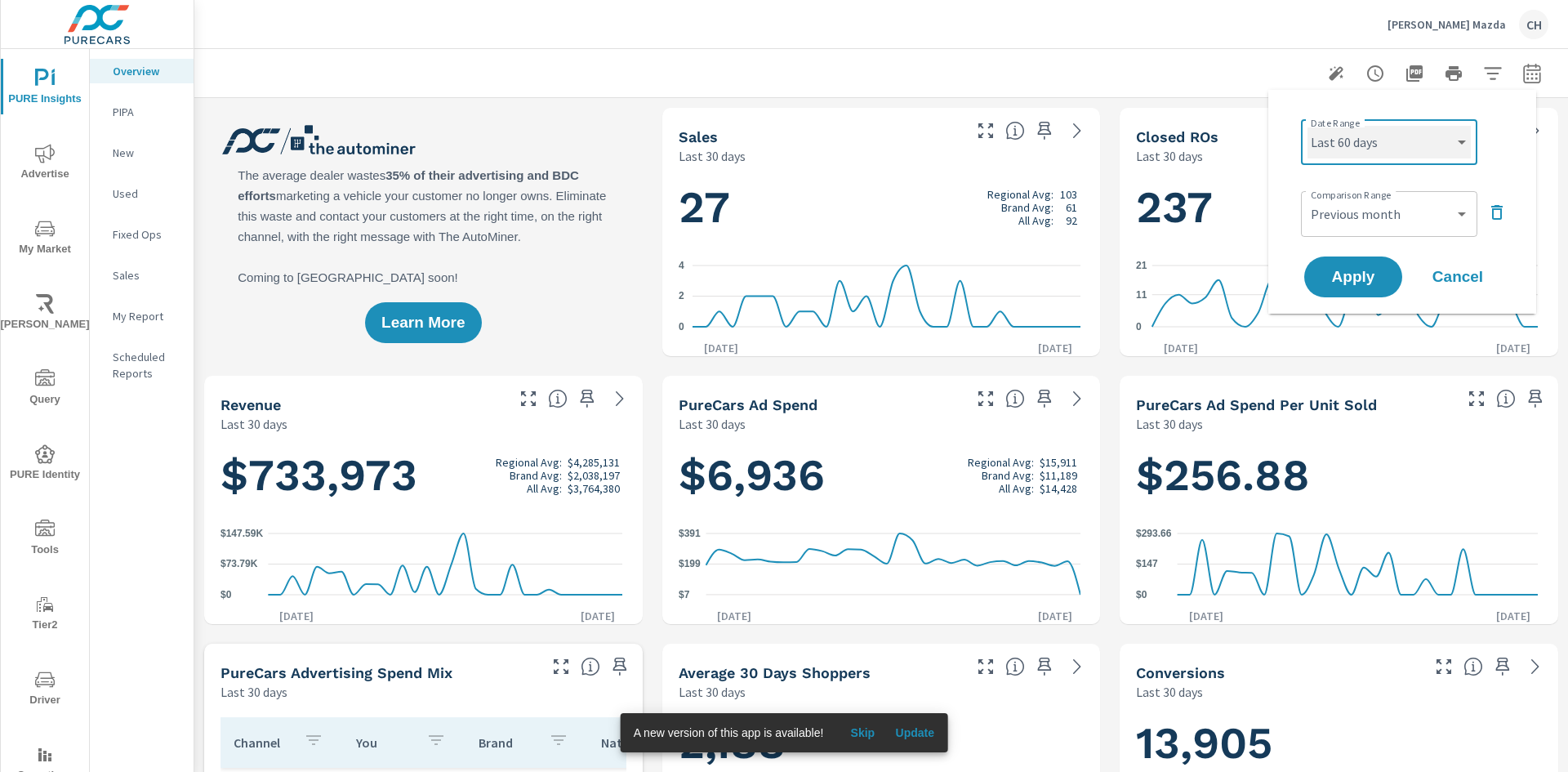
click at [1370, 153] on select "Custom [DATE] Last week Last 7 days Last 14 days Last 30 days Last 45 days Last…" at bounding box center [1389, 143] width 163 height 33
select select "Last 30 days"
click at [1307, 126] on select "Custom [DATE] Last week Last 7 days Last 14 days Last 30 days Last 45 days Last…" at bounding box center [1389, 143] width 163 height 33
click at [1363, 272] on span "Apply" at bounding box center [1354, 277] width 67 height 15
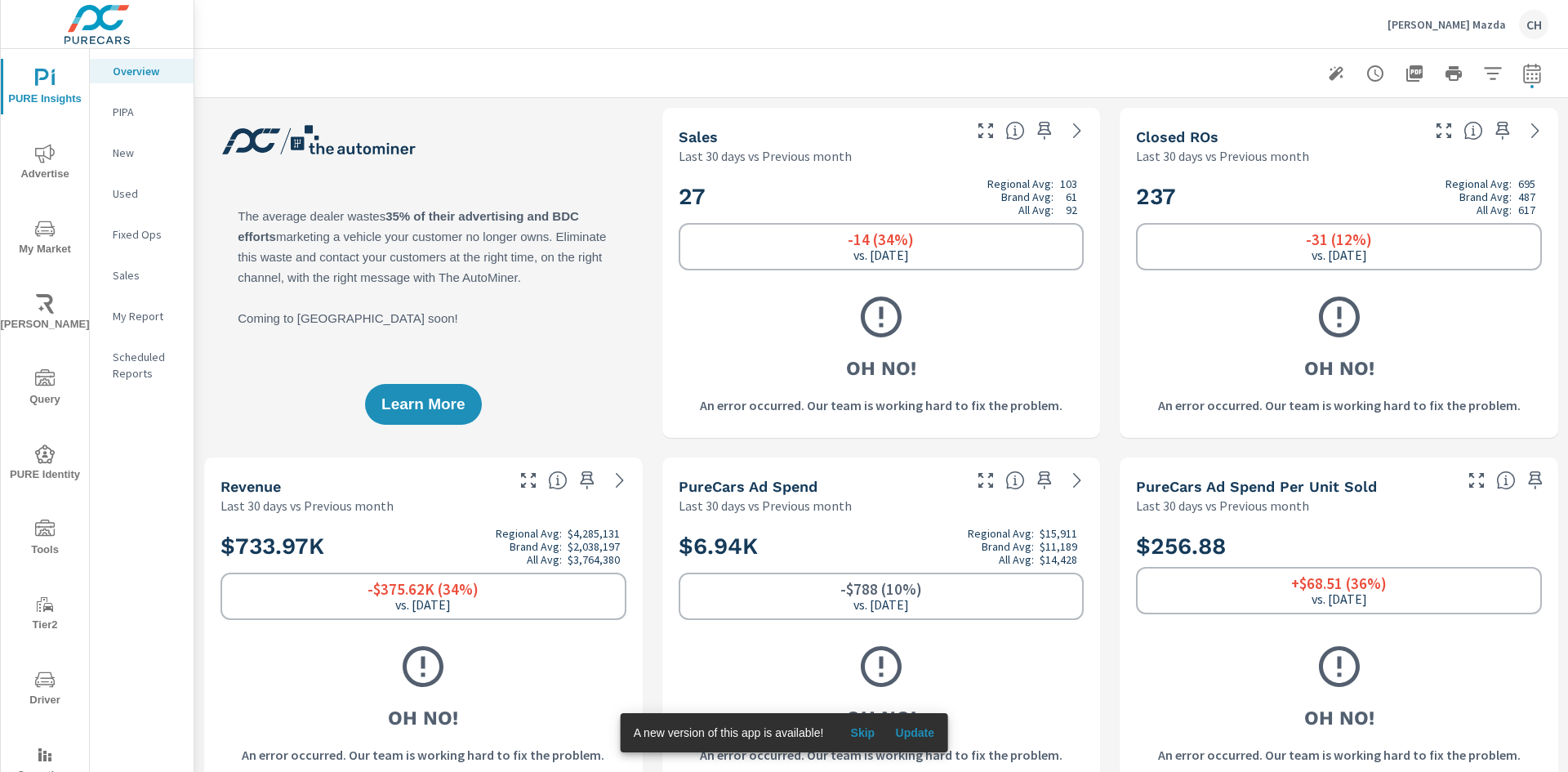
click at [1524, 82] on icon "button" at bounding box center [1532, 73] width 17 height 20
select select "Last 30 days"
select select "Previous month"
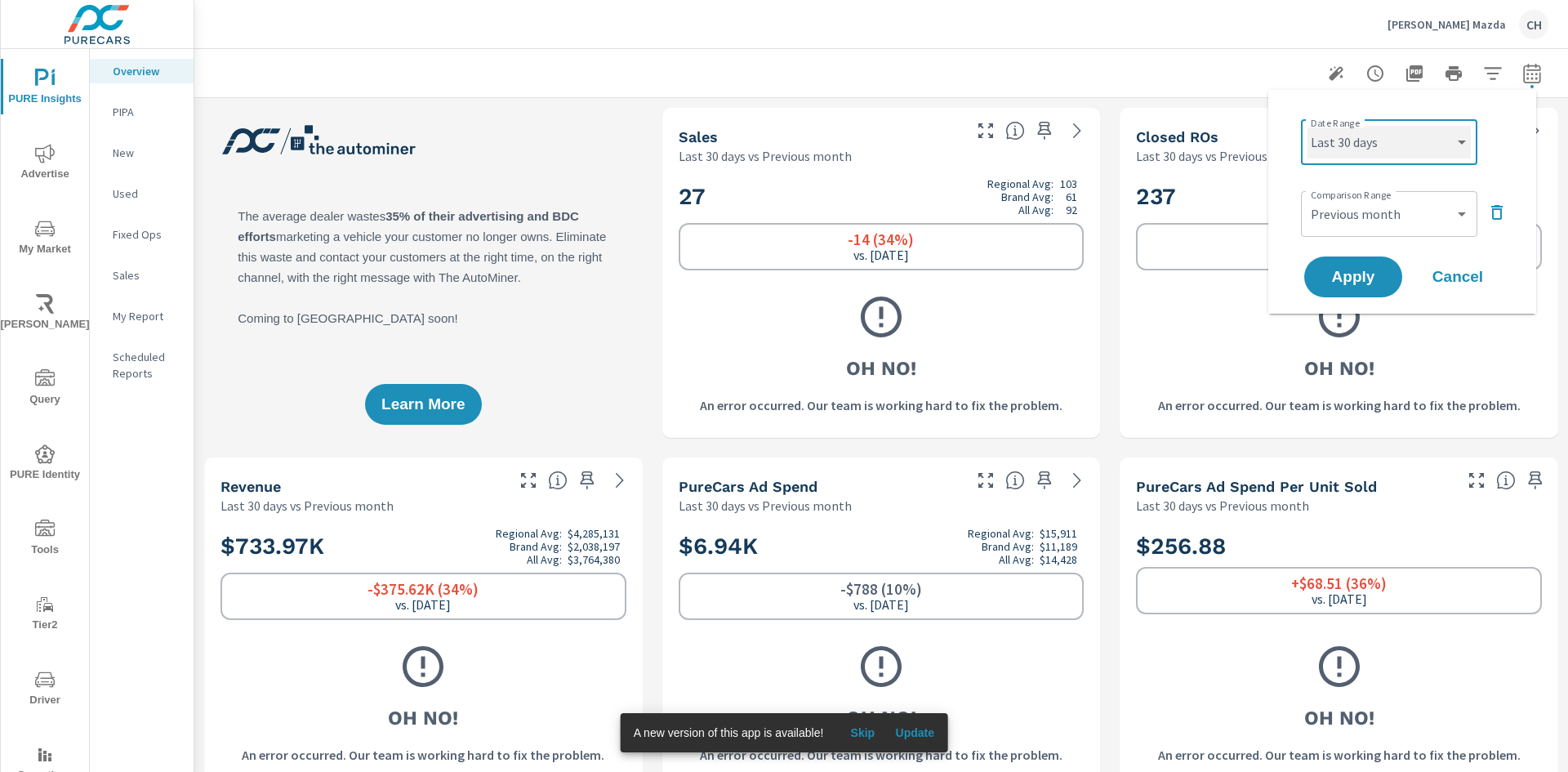
click at [1441, 133] on select "Custom [DATE] Last week Last 7 days Last 14 days Last 30 days Last 45 days Last…" at bounding box center [1389, 143] width 163 height 33
select select "Last 14 days"
click at [1307, 126] on select "Custom [DATE] Last week Last 7 days Last 14 days Last 30 days Last 45 days Last…" at bounding box center [1389, 143] width 163 height 33
click at [1405, 216] on select "Custom Previous period Previous month Previous year" at bounding box center [1389, 214] width 163 height 33
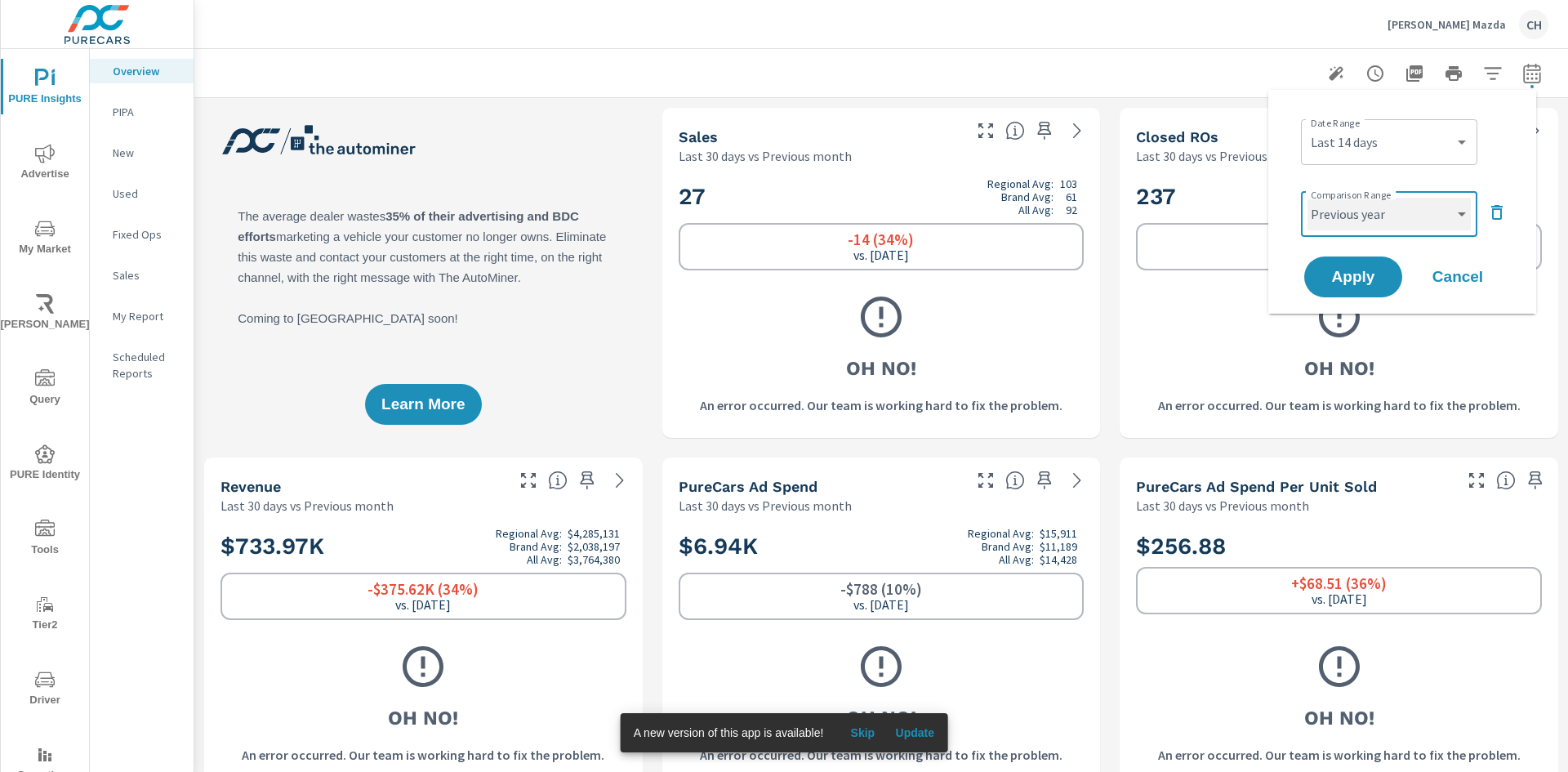
click at [1307, 198] on select "Custom Previous period Previous month Previous year" at bounding box center [1389, 214] width 163 height 33
click at [1386, 227] on select "Custom Previous period Previous month Previous year" at bounding box center [1389, 214] width 163 height 33
click at [1307, 198] on select "Custom Previous period Previous month Previous year" at bounding box center [1389, 214] width 163 height 33
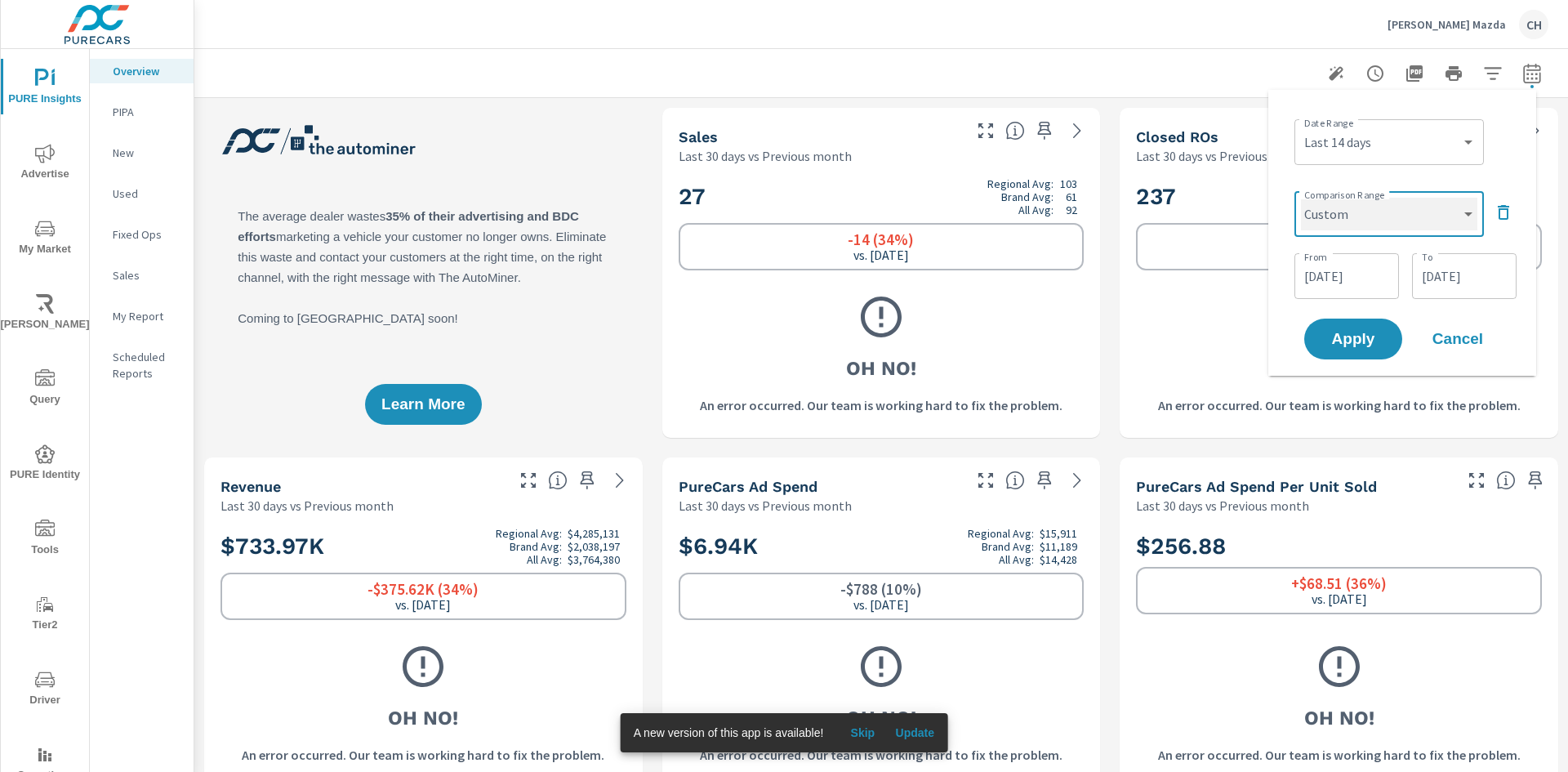
click at [1389, 216] on select "Custom Previous period Previous month Previous year" at bounding box center [1389, 214] width 176 height 33
select select "Previous period"
click at [1307, 198] on select "Custom Previous period Previous month Previous year" at bounding box center [1389, 214] width 176 height 33
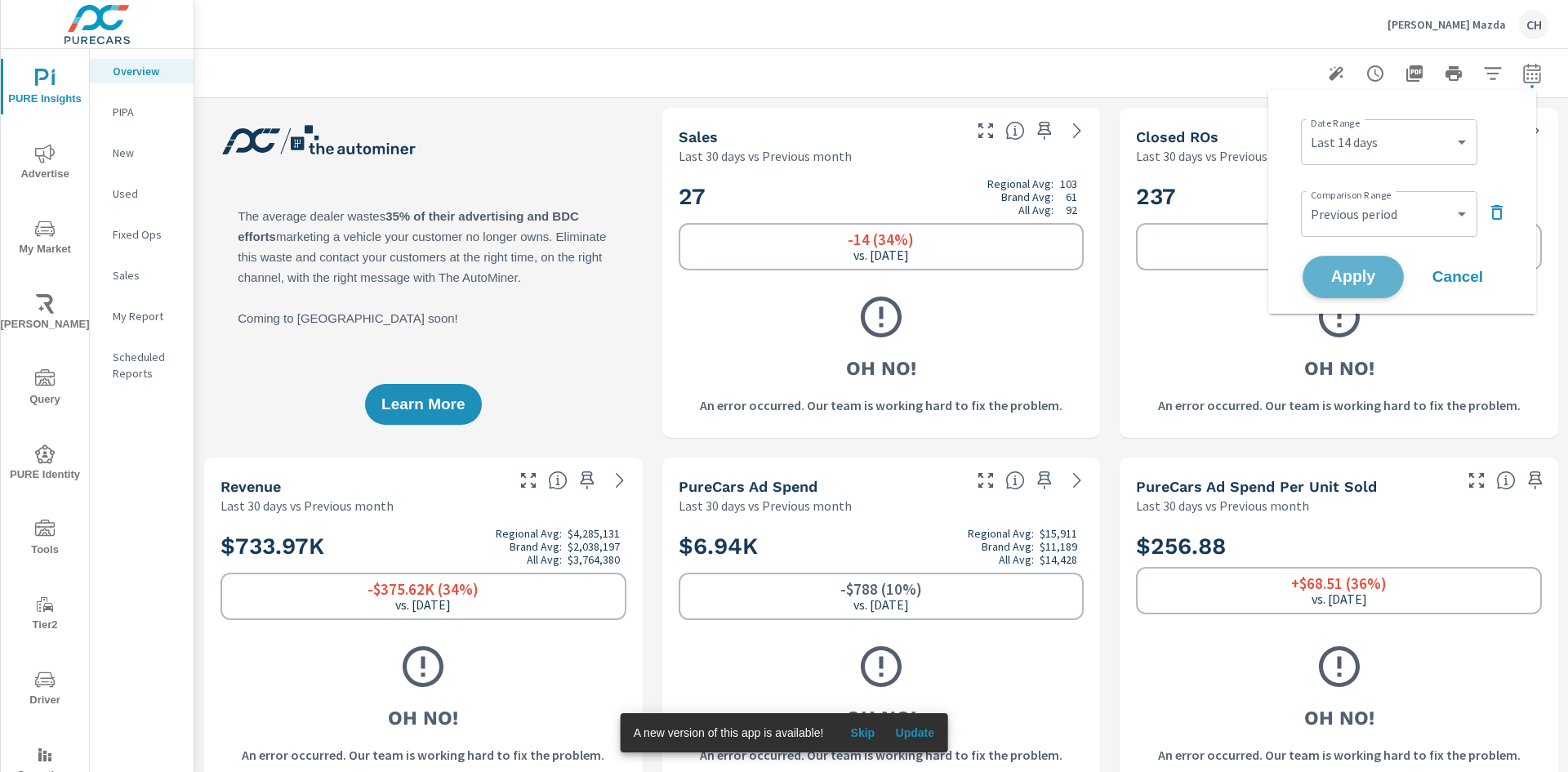
click at [1368, 282] on span "Apply" at bounding box center [1354, 277] width 67 height 15
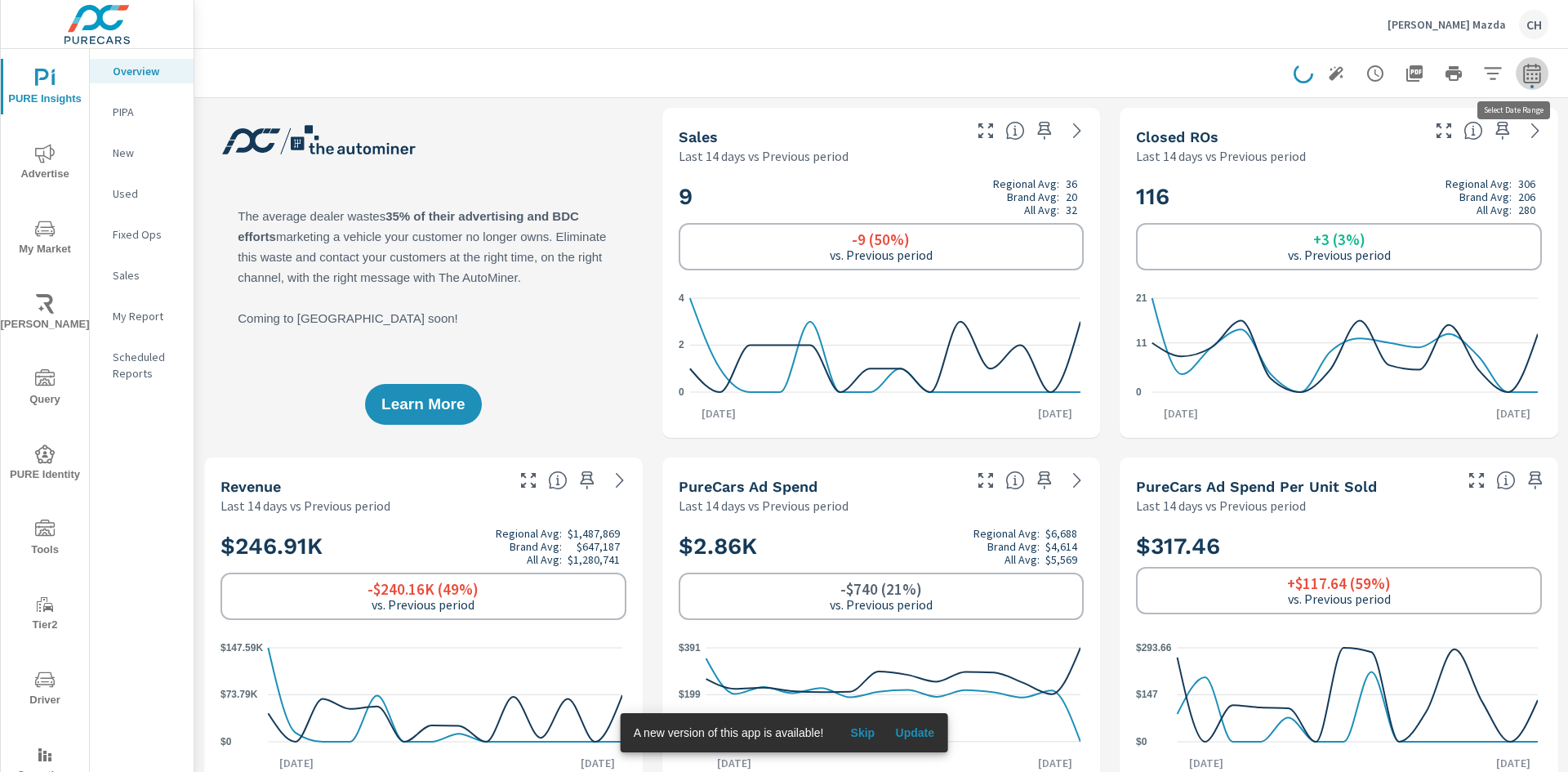
click at [1524, 80] on icon "button" at bounding box center [1533, 74] width 20 height 20
select select "Last 14 days"
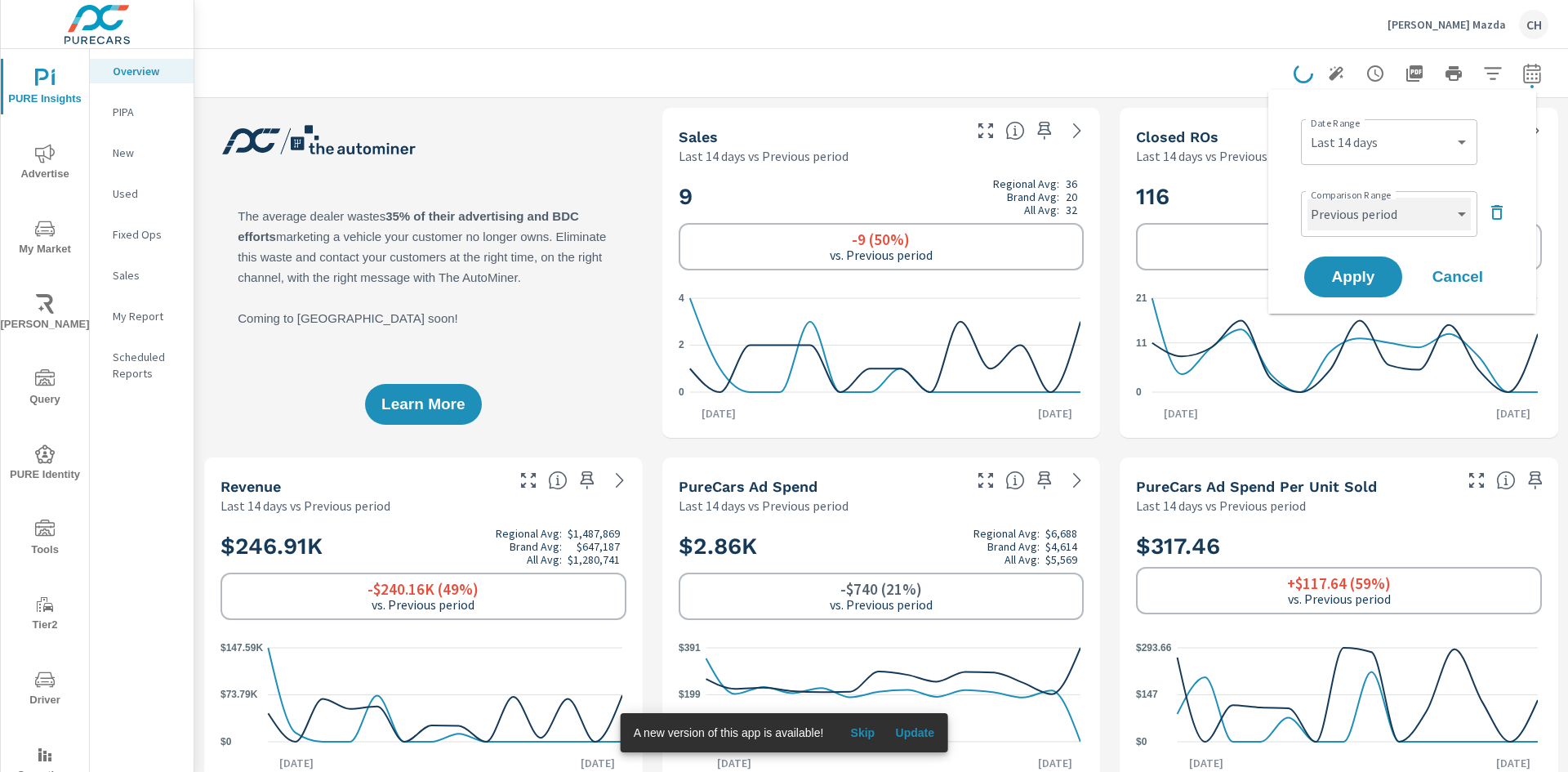
click at [1416, 210] on select "Custom Previous period Previous month Previous year" at bounding box center [1389, 214] width 163 height 33
select select "Previous month"
click at [1307, 198] on select "Custom Previous period Previous month Previous year" at bounding box center [1389, 214] width 163 height 33
click at [1370, 278] on span "Apply" at bounding box center [1354, 277] width 67 height 15
